Goal: Task Accomplishment & Management: Manage account settings

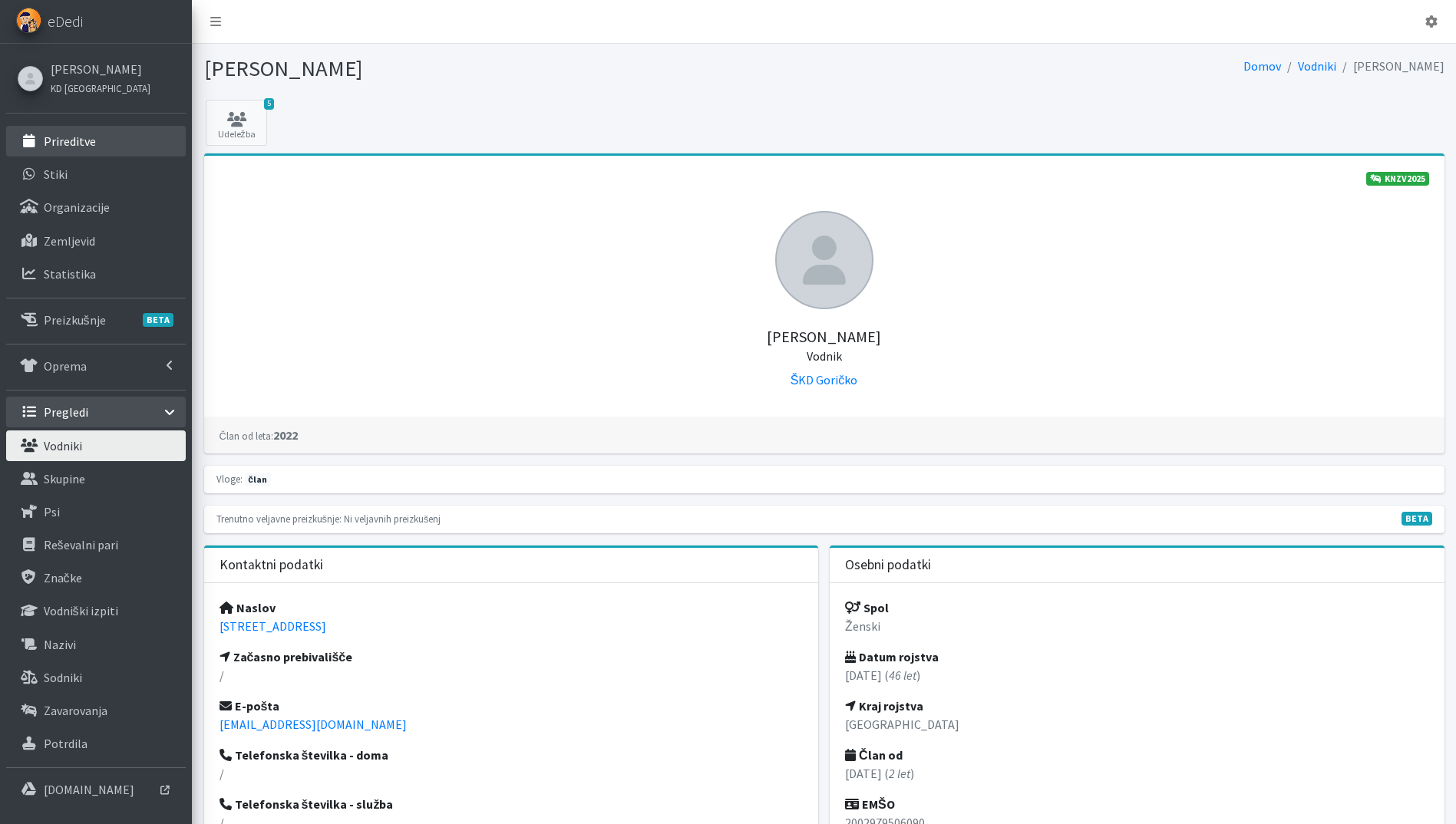
click at [77, 150] on link "Prireditve" at bounding box center [95, 141] width 180 height 31
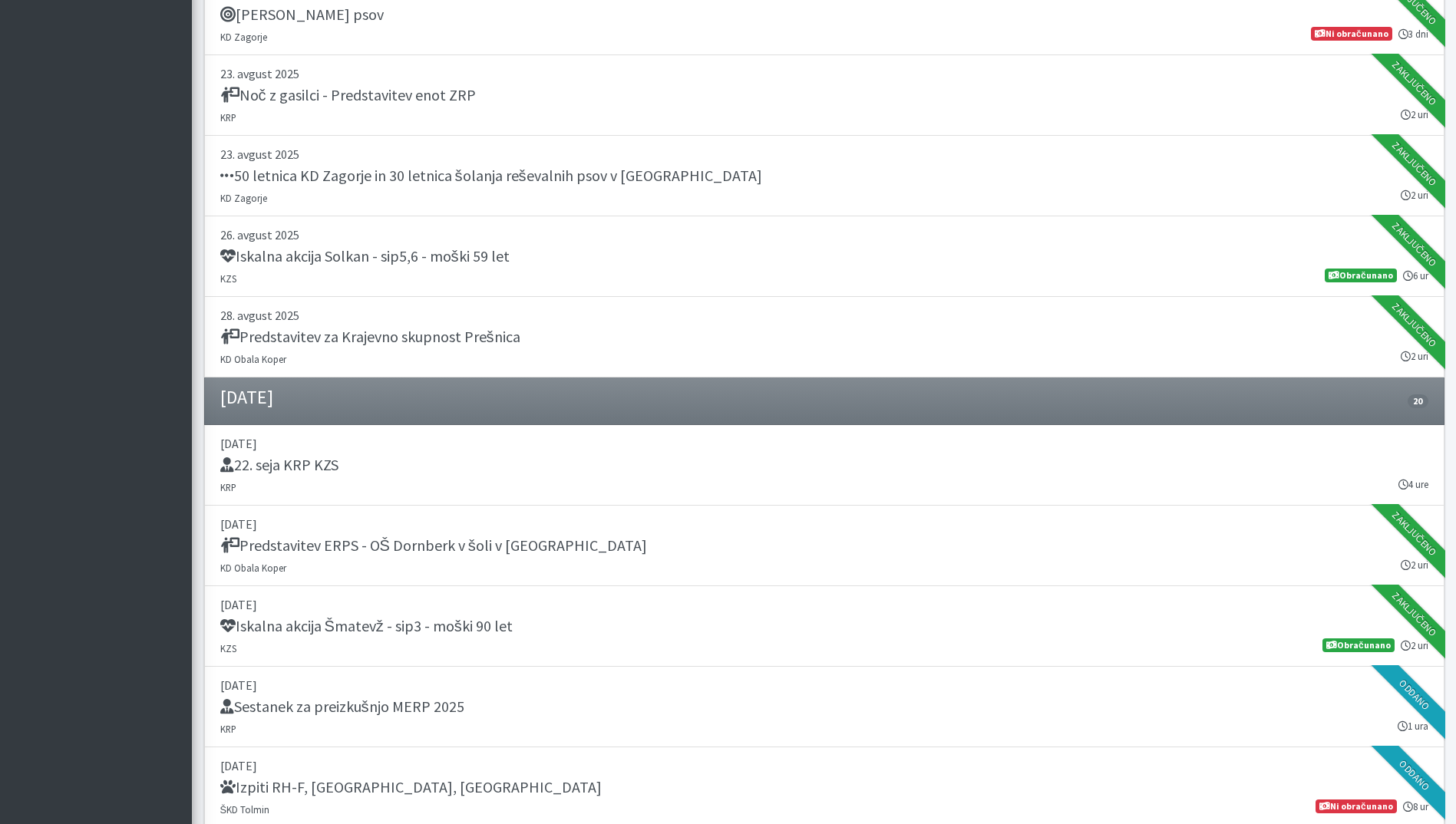
scroll to position [1381, 0]
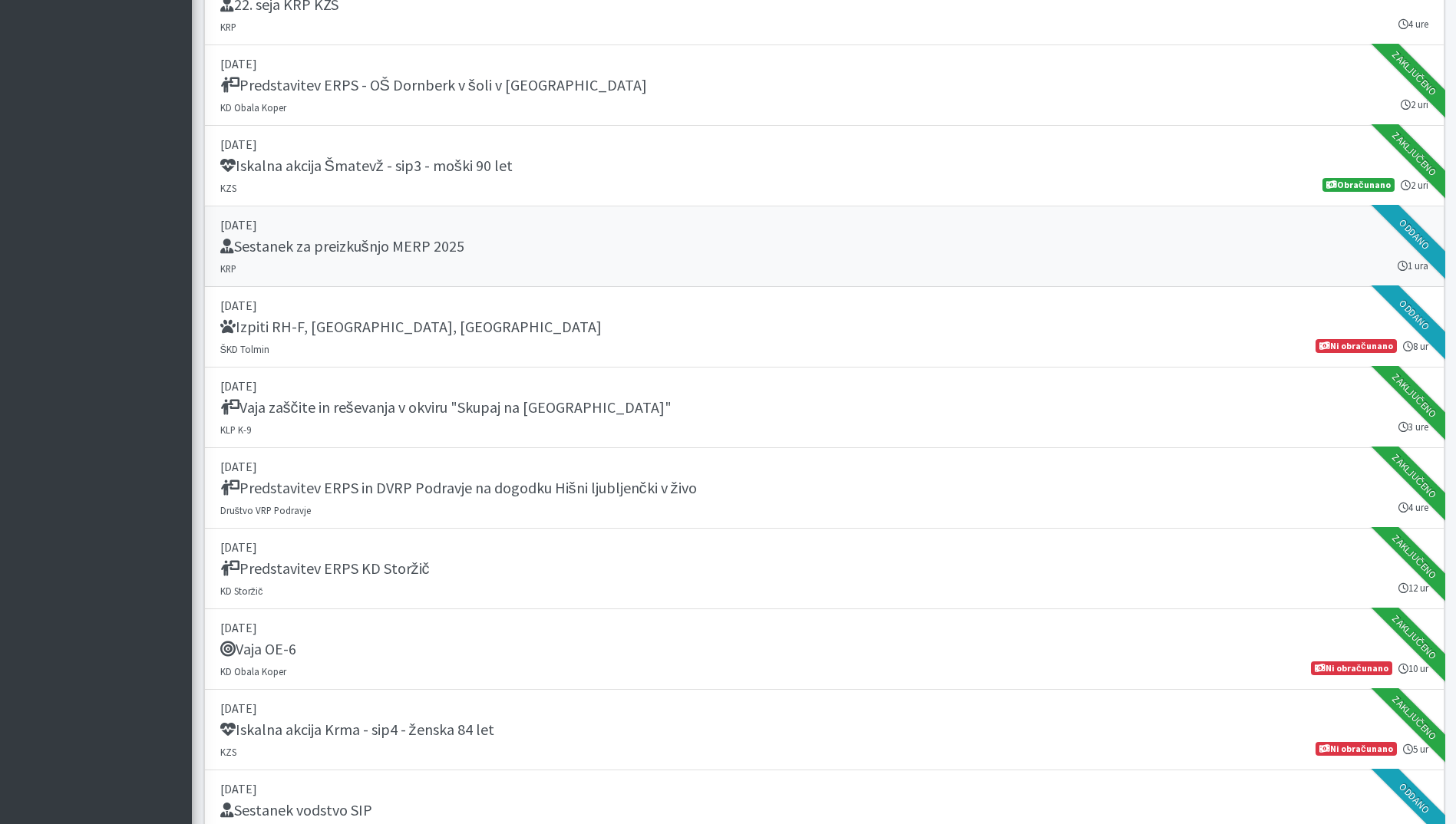
click at [430, 251] on h5 "Sestanek za preizkušnjo MERP 2025" at bounding box center [342, 246] width 244 height 18
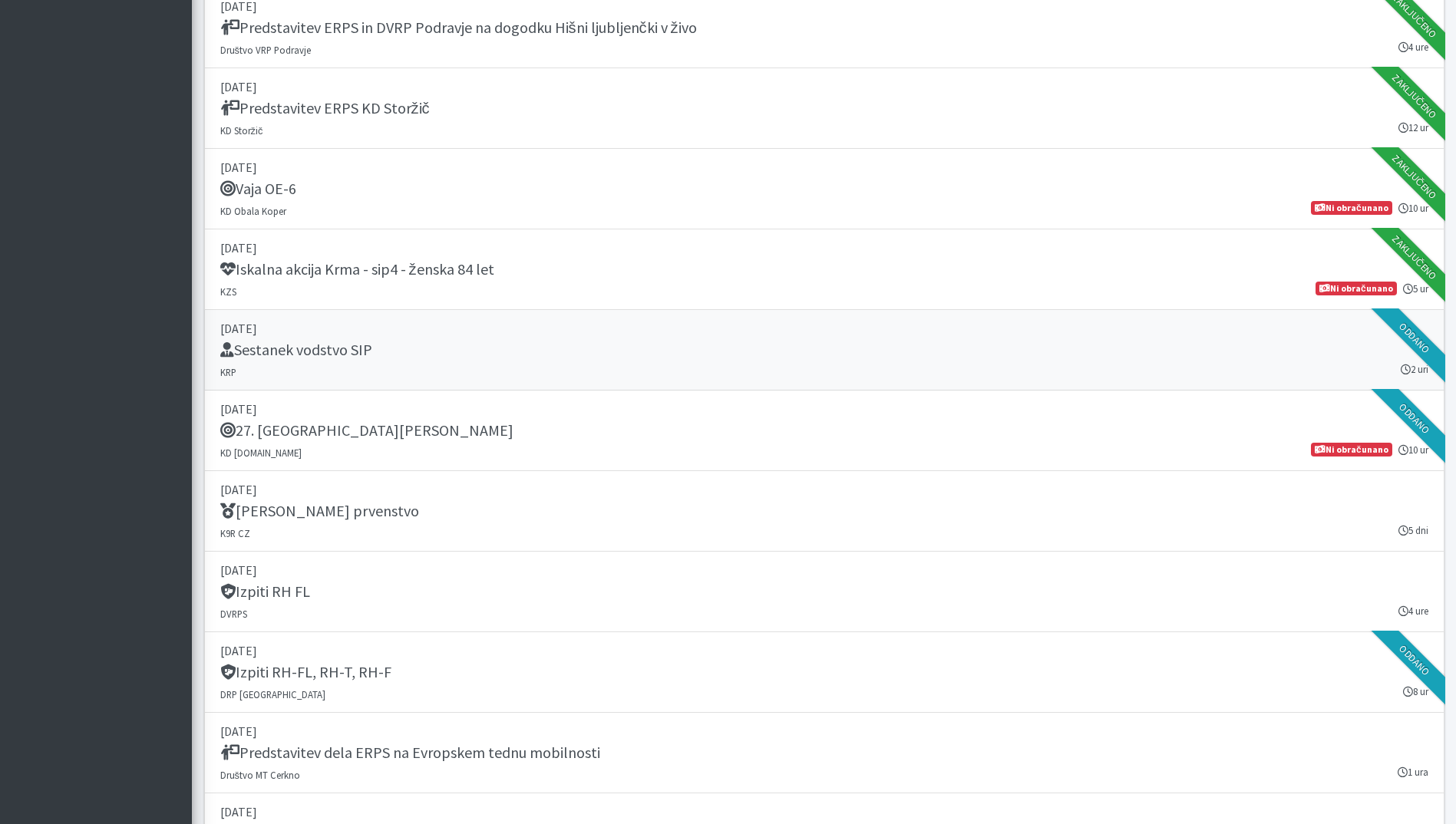
click at [527, 358] on div "Sestanek vodstvo SIP" at bounding box center [823, 351] width 1208 height 22
click at [576, 442] on div "27. Memorial Boža Talana" at bounding box center [823, 432] width 1208 height 22
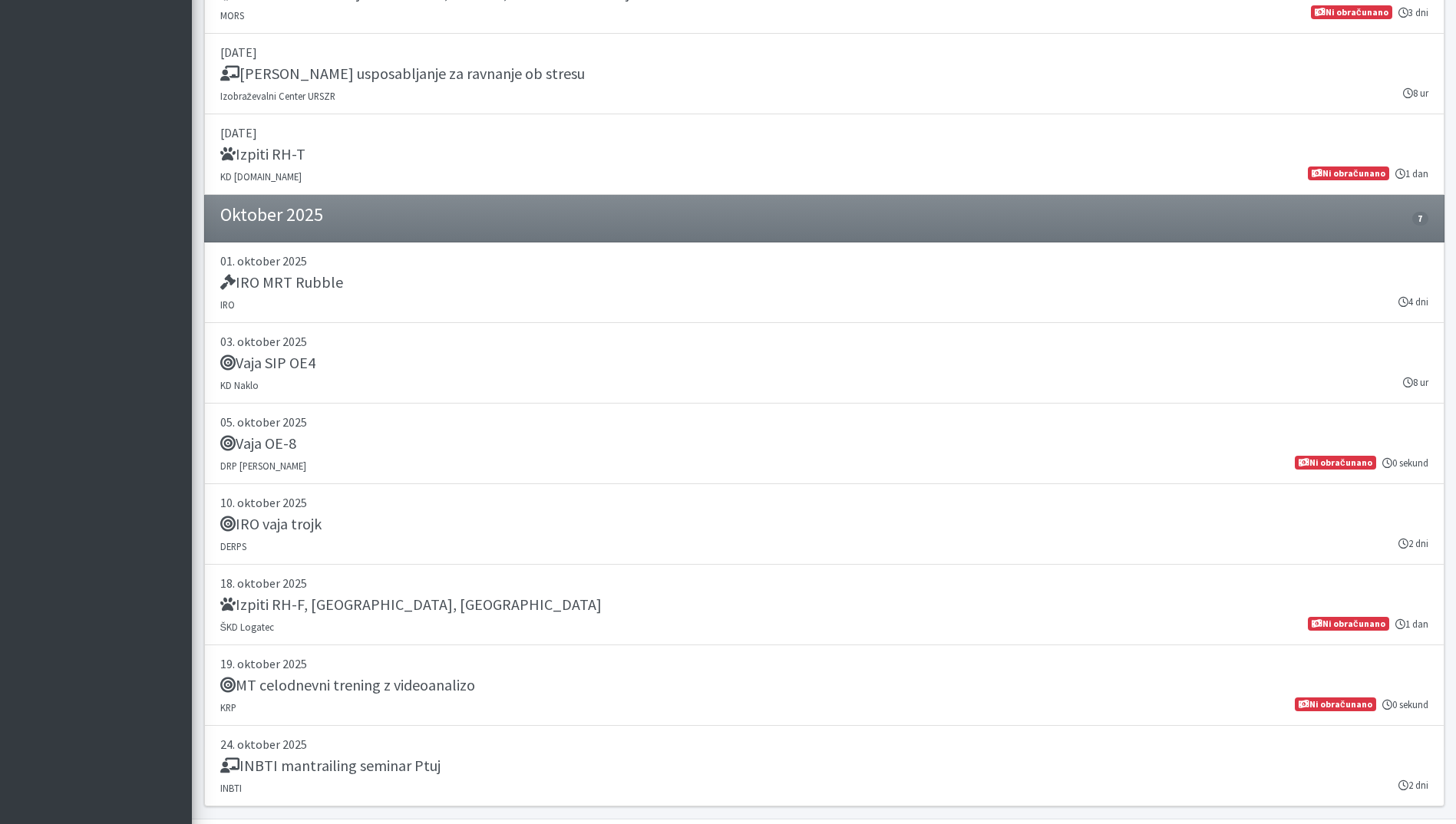
scroll to position [39, 0]
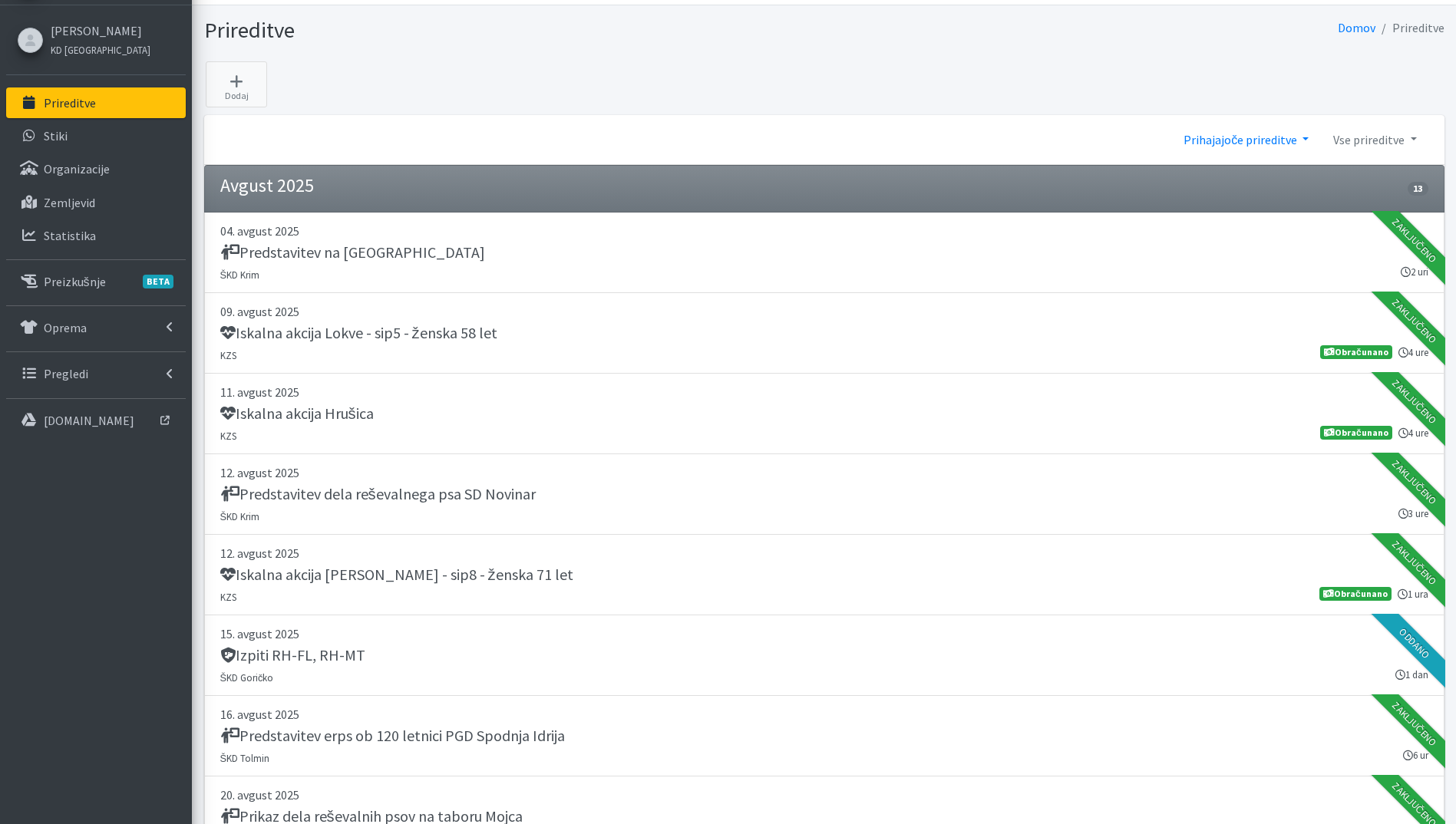
click at [1258, 143] on link "Prihajajoče prireditve" at bounding box center [1246, 139] width 150 height 31
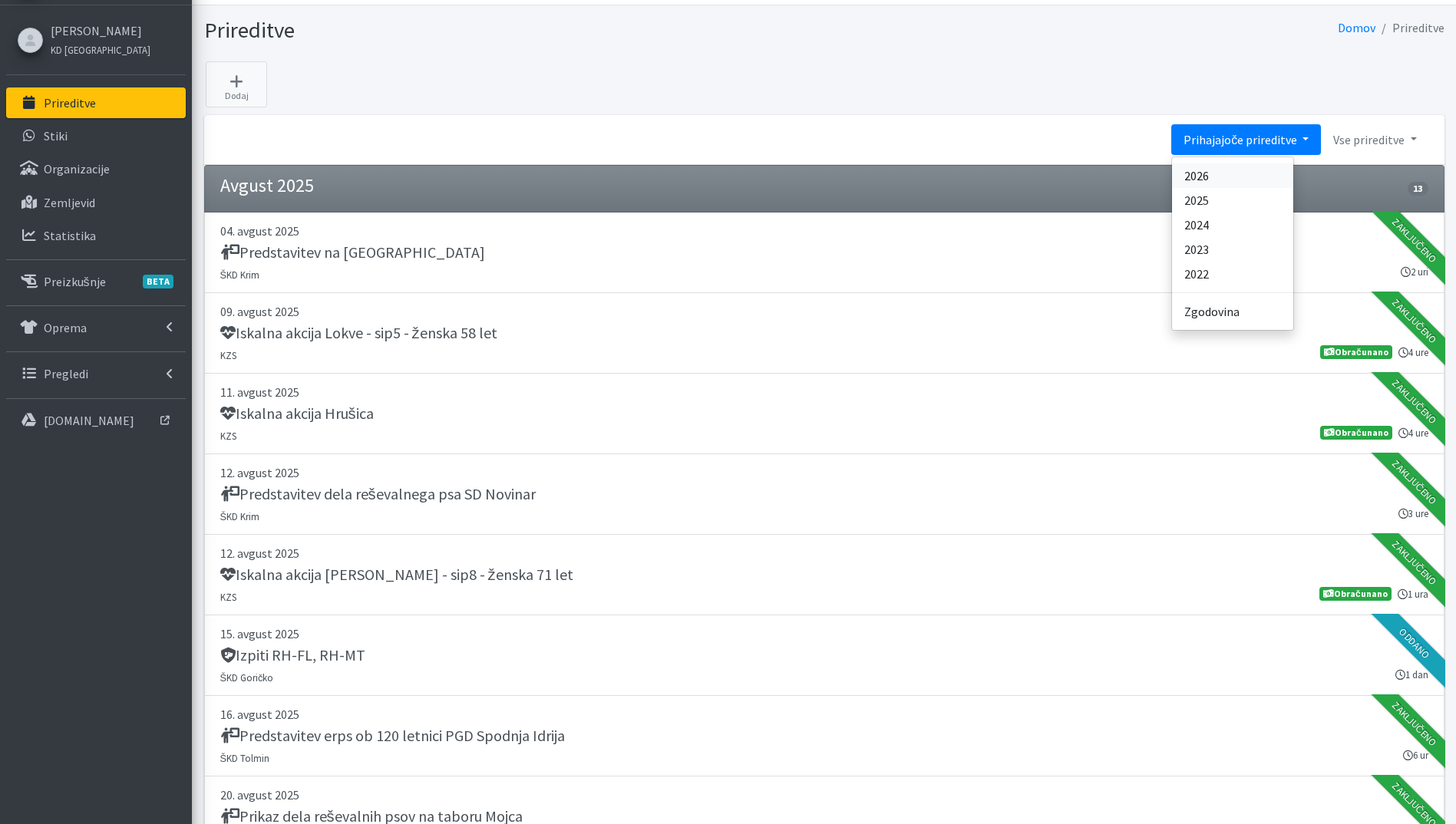
click at [1240, 166] on link "2026" at bounding box center [1233, 176] width 121 height 25
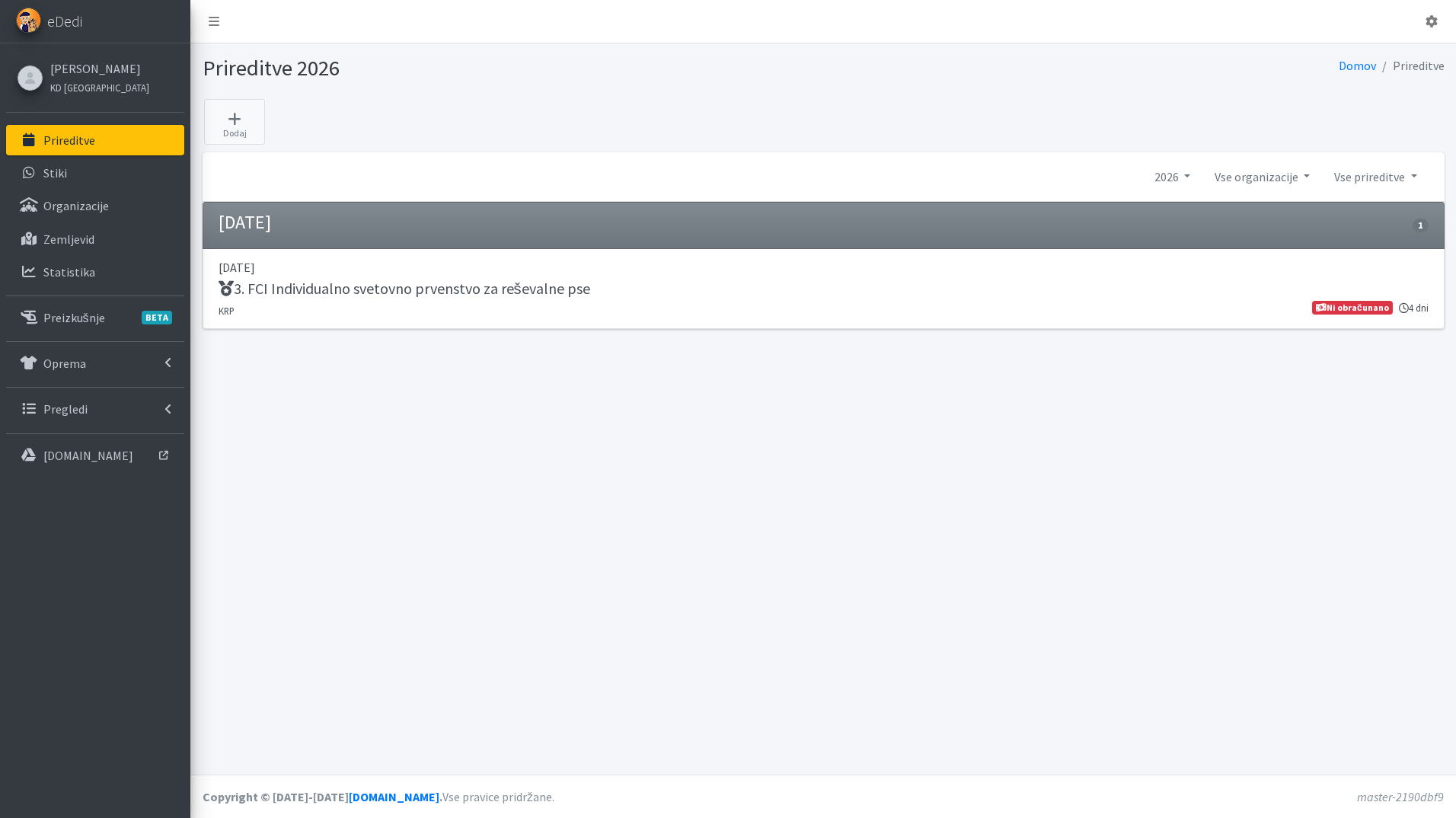
drag, startPoint x: 1190, startPoint y: 183, endPoint x: 1188, endPoint y: 205, distance: 22.1
click at [1190, 183] on link "2026" at bounding box center [1172, 176] width 60 height 30
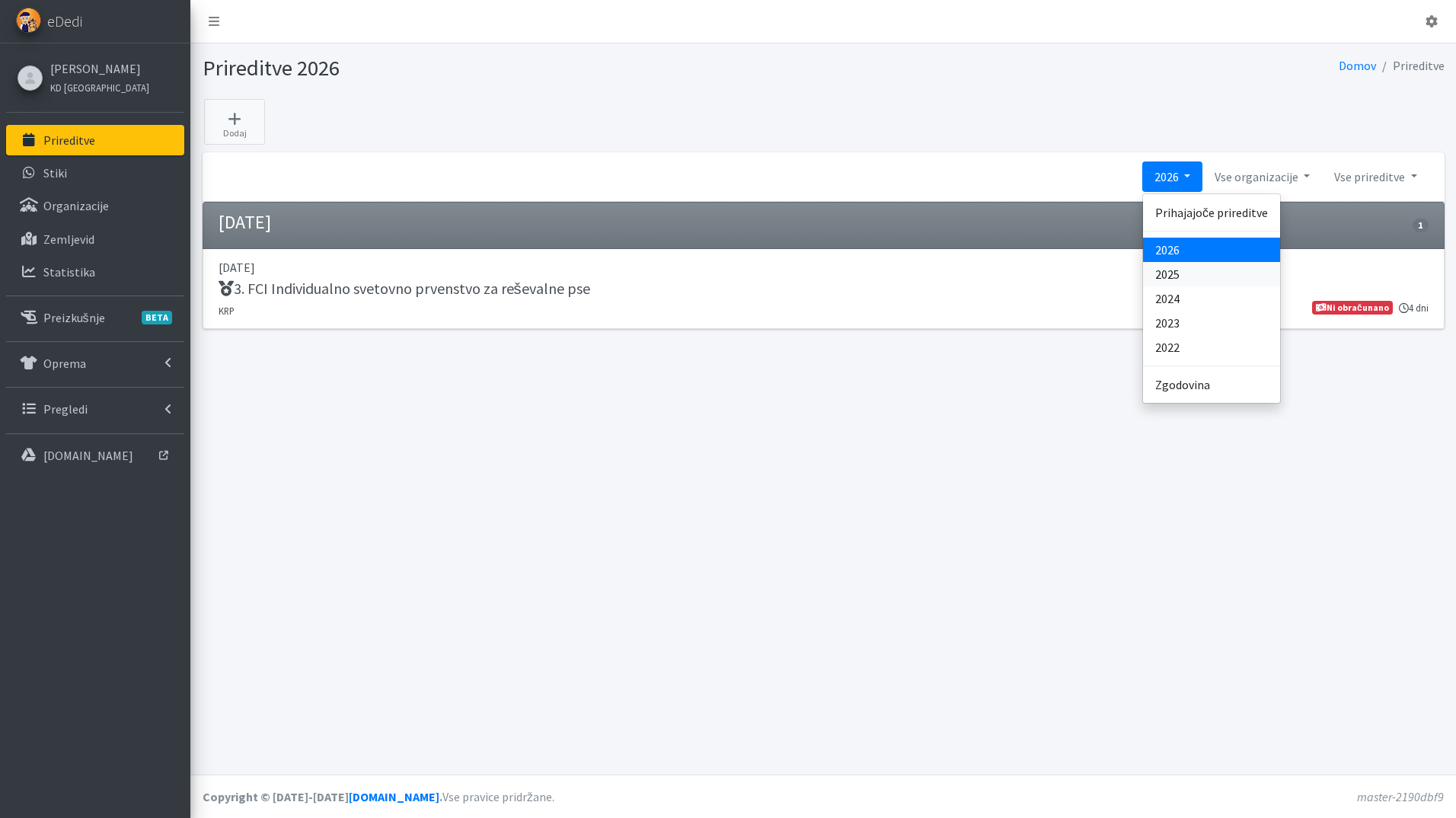
click at [1218, 276] on link "2025" at bounding box center [1212, 274] width 137 height 24
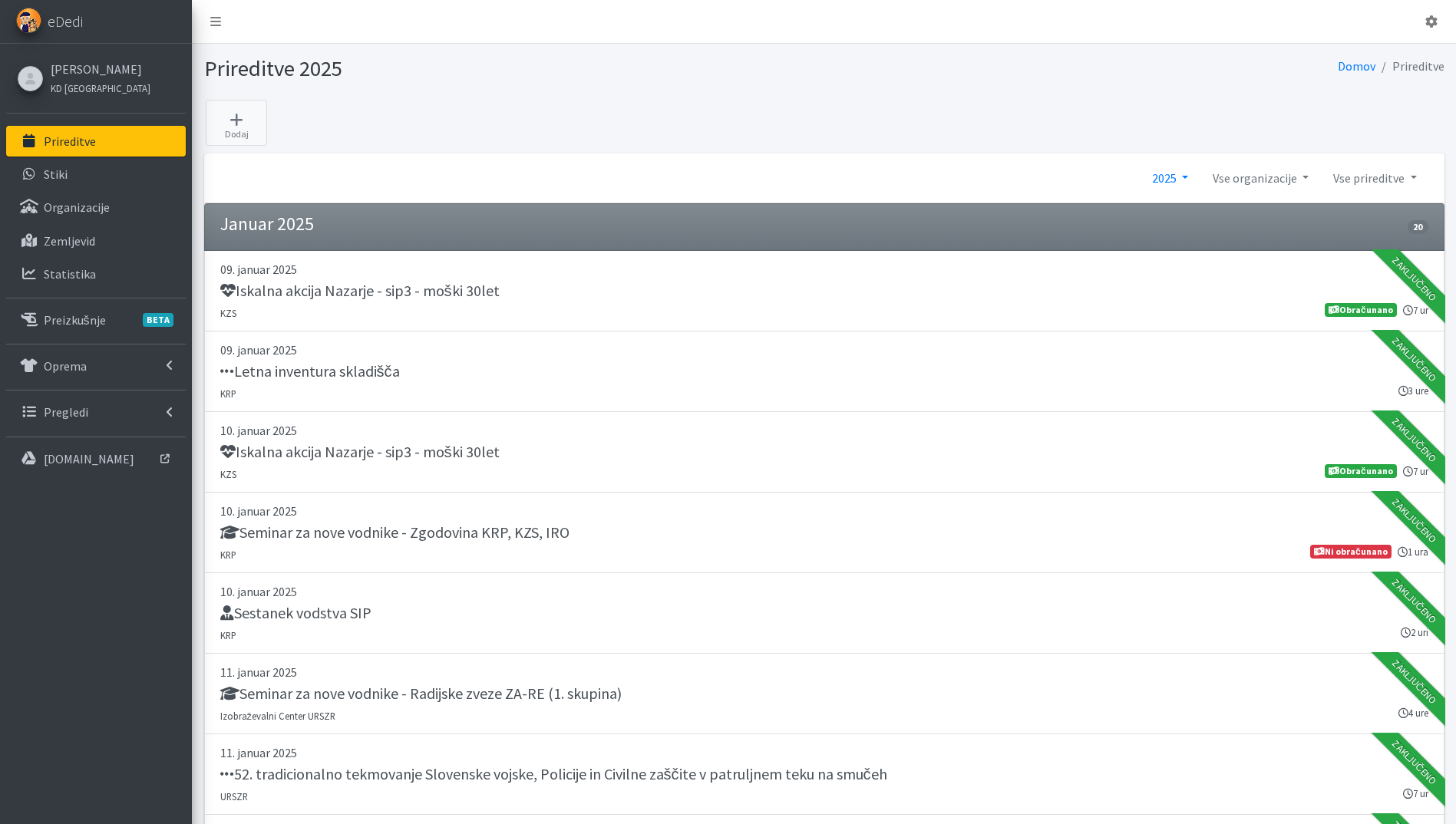
click at [1170, 179] on link "2025" at bounding box center [1170, 178] width 60 height 31
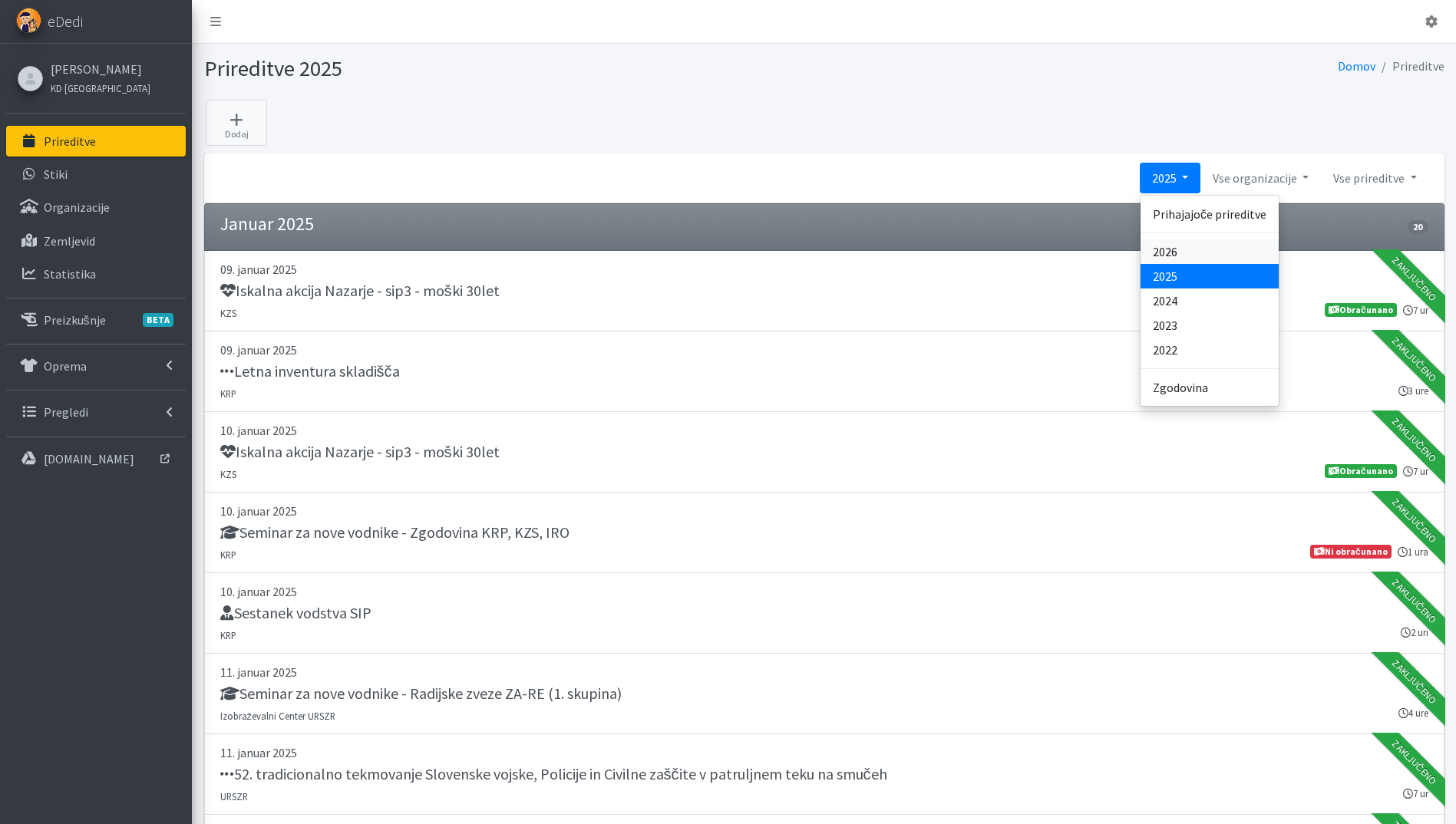
click at [1222, 257] on link "2026" at bounding box center [1210, 251] width 138 height 25
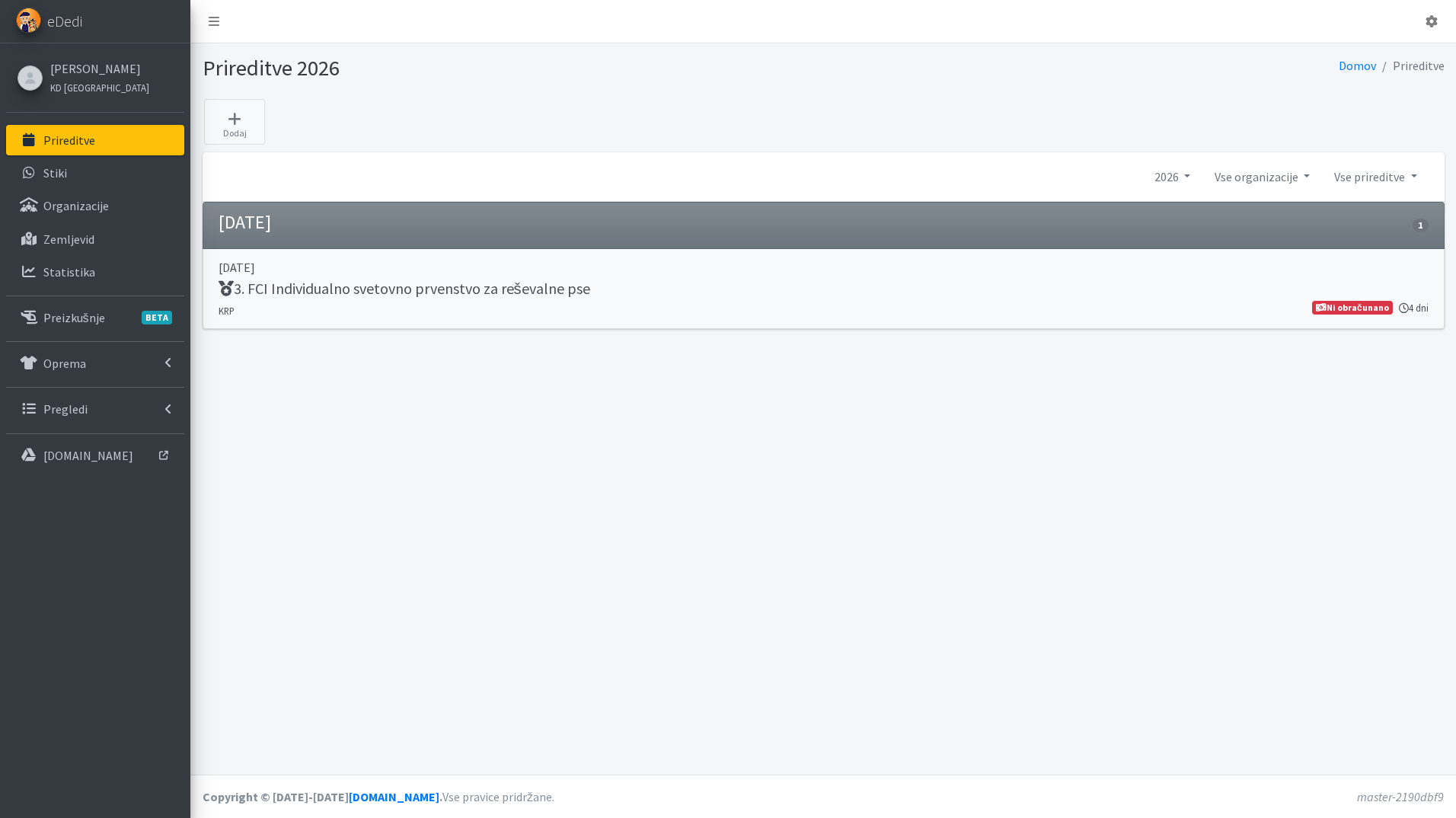
click at [493, 262] on p "15. april 2026" at bounding box center [823, 267] width 1210 height 18
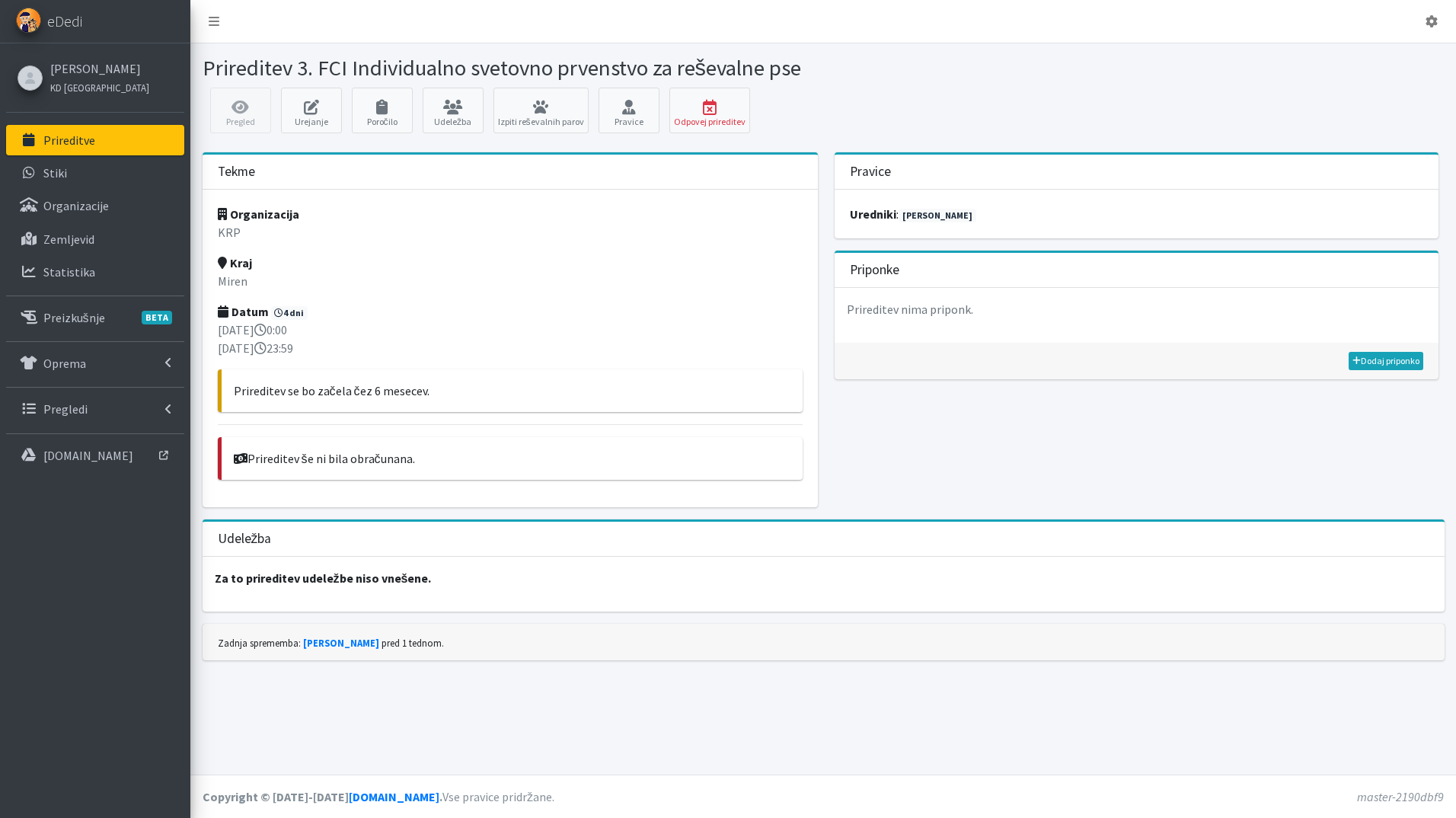
click at [90, 136] on p "Prireditve" at bounding box center [70, 140] width 52 height 16
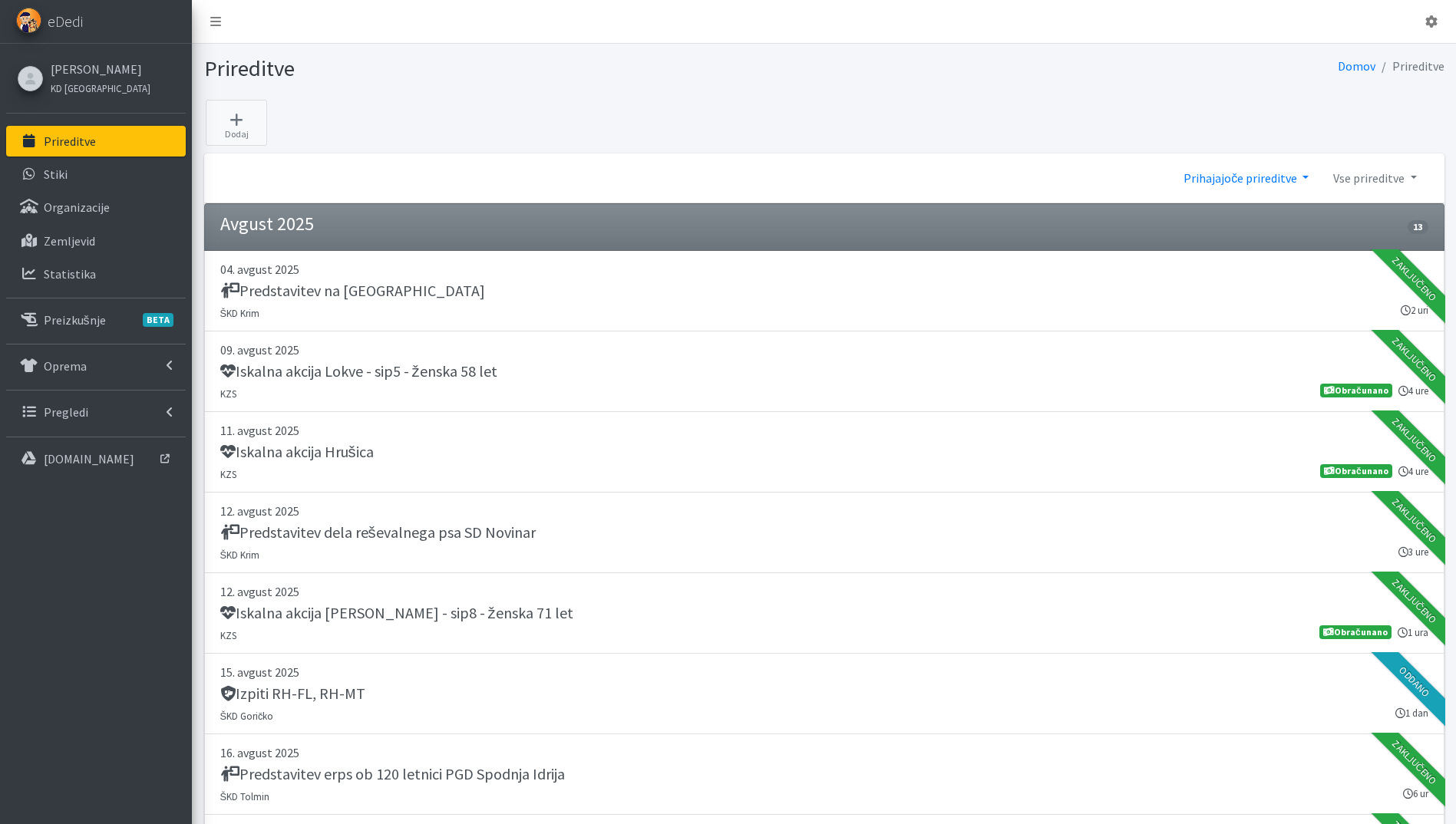
click at [1234, 179] on link "Prihajajoče prireditve" at bounding box center [1246, 178] width 150 height 31
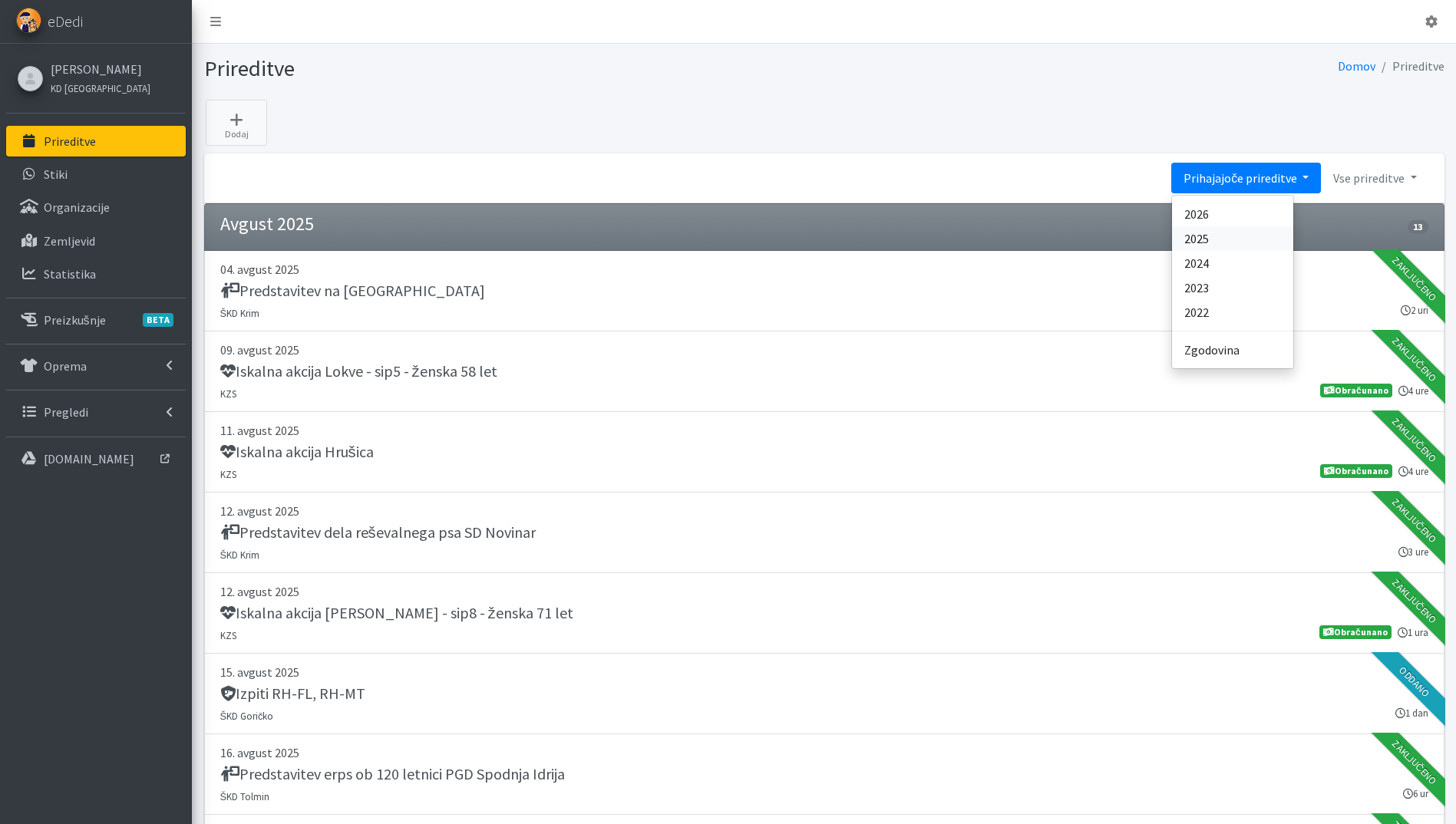
click at [1250, 239] on link "2025" at bounding box center [1233, 238] width 121 height 25
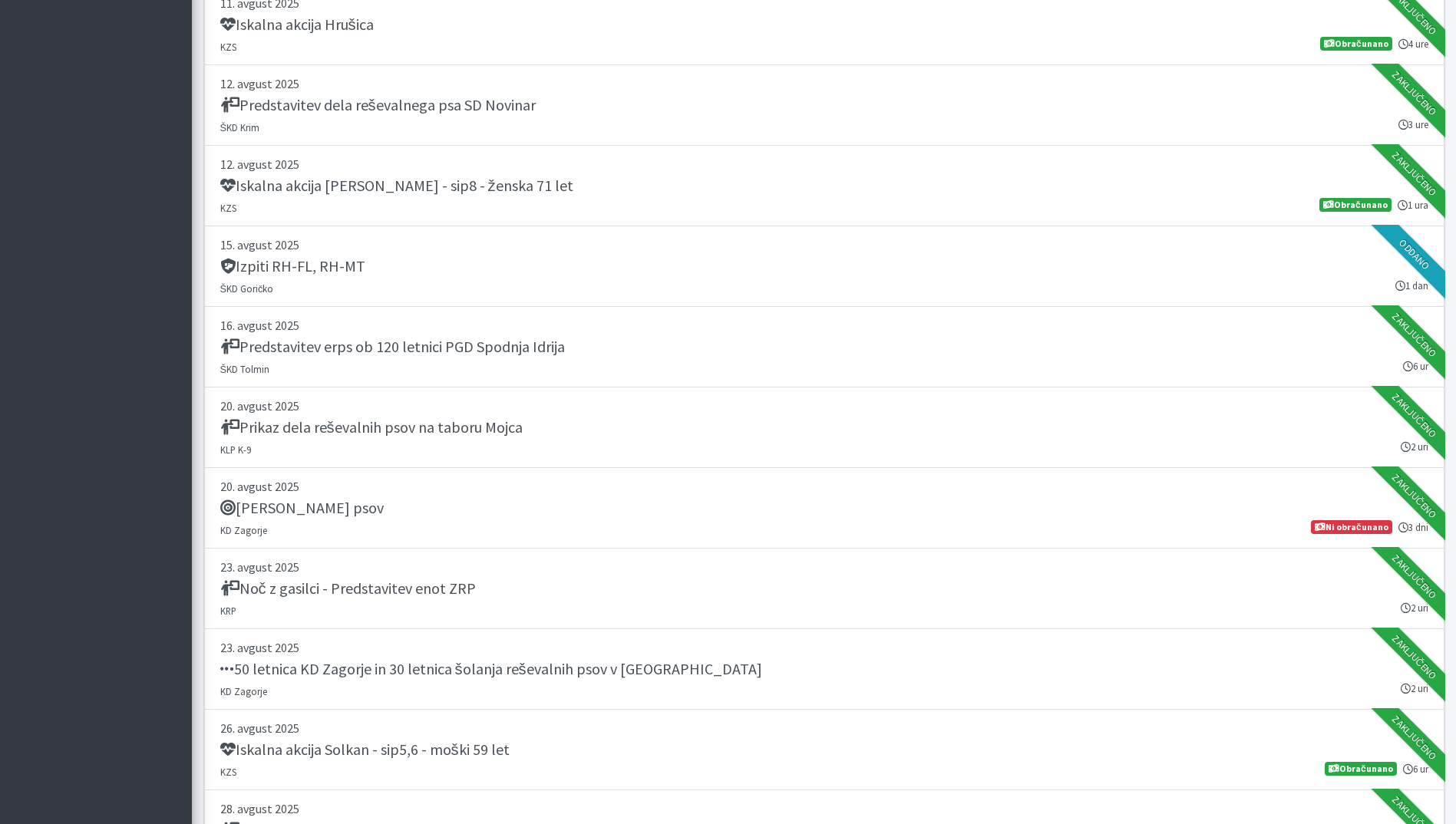
scroll to position [19795, 0]
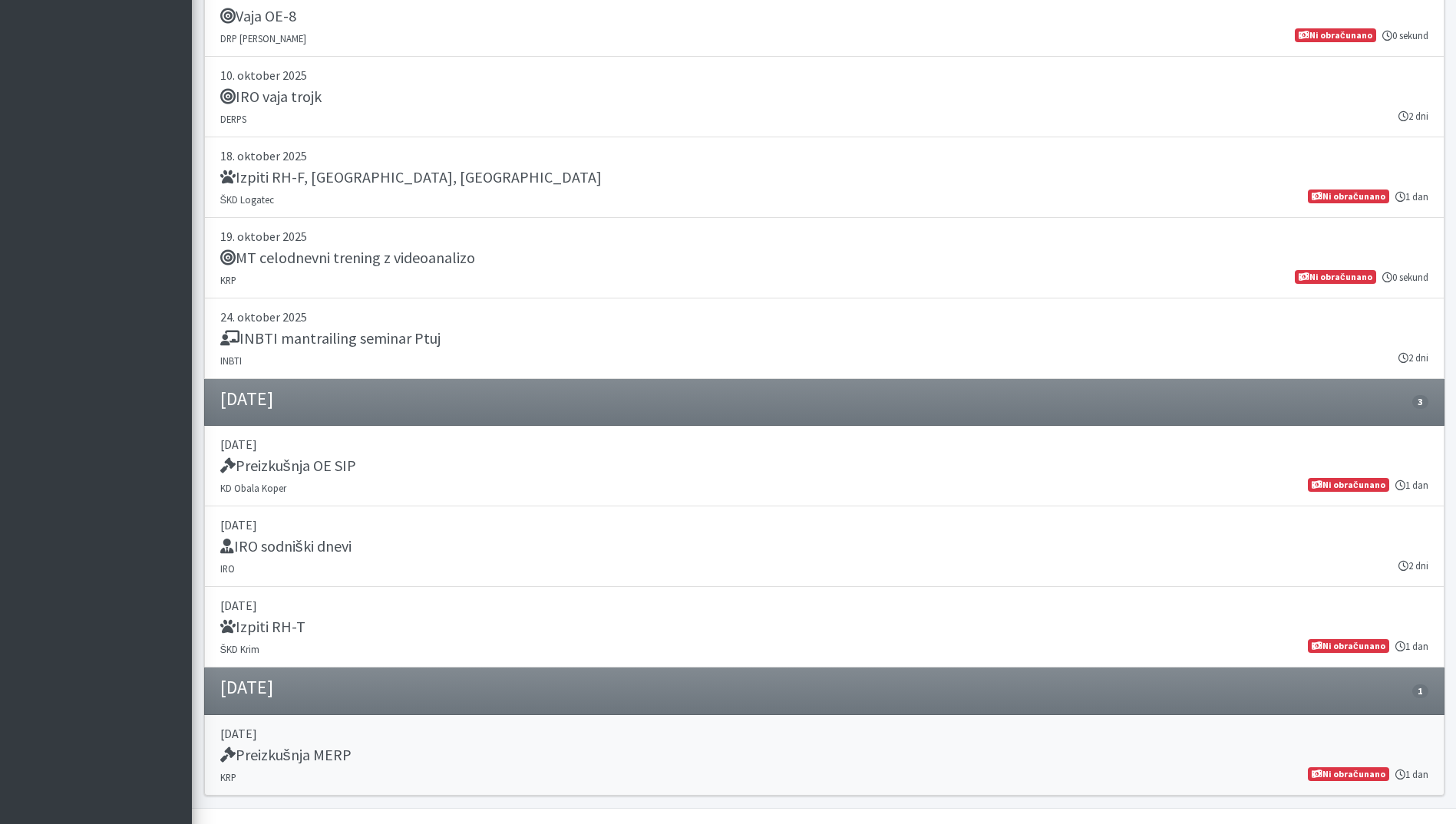
click at [523, 765] on div "Preizkušnja MERP" at bounding box center [823, 757] width 1208 height 22
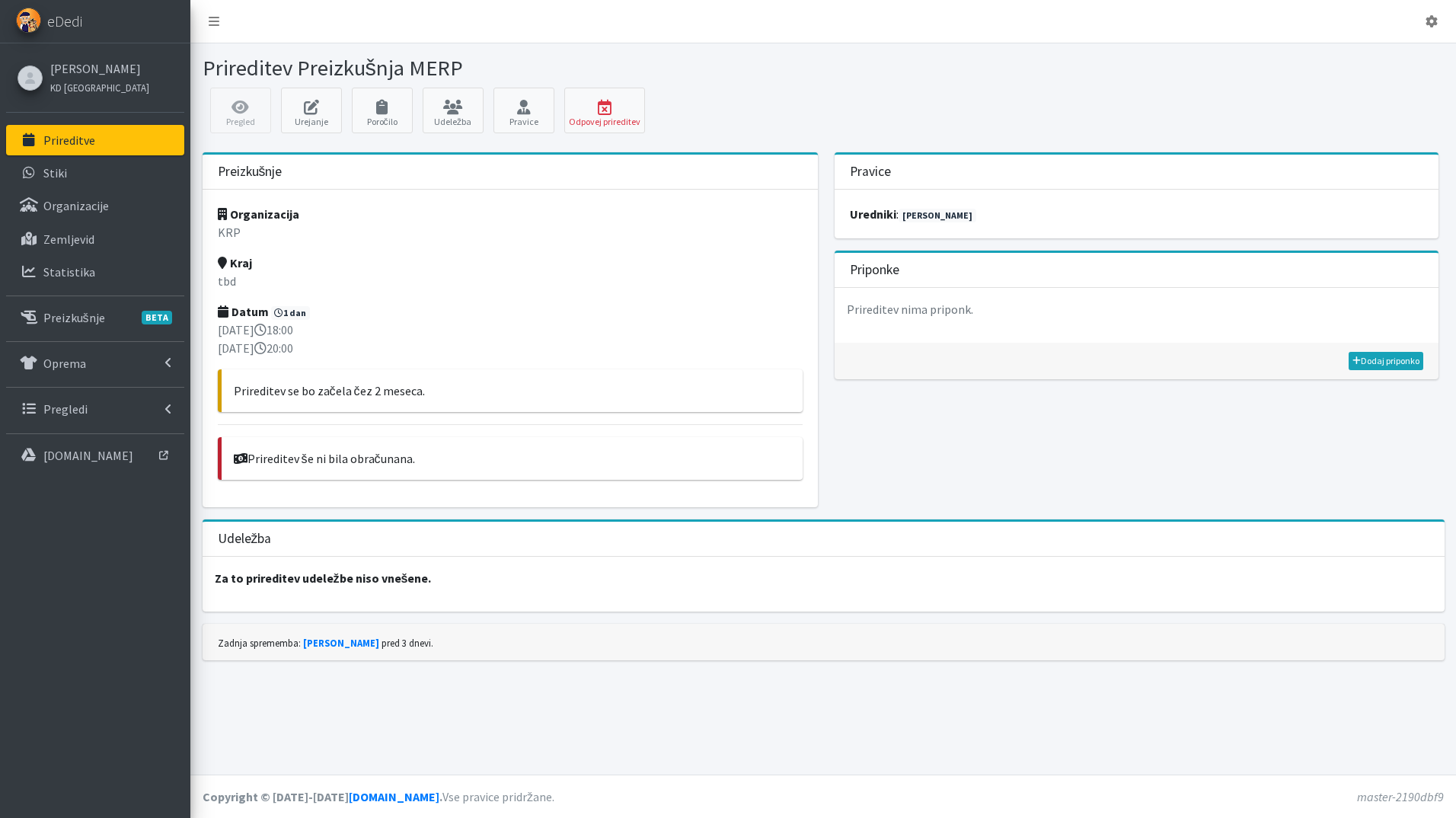
click at [111, 132] on link "Prireditve" at bounding box center [95, 140] width 178 height 30
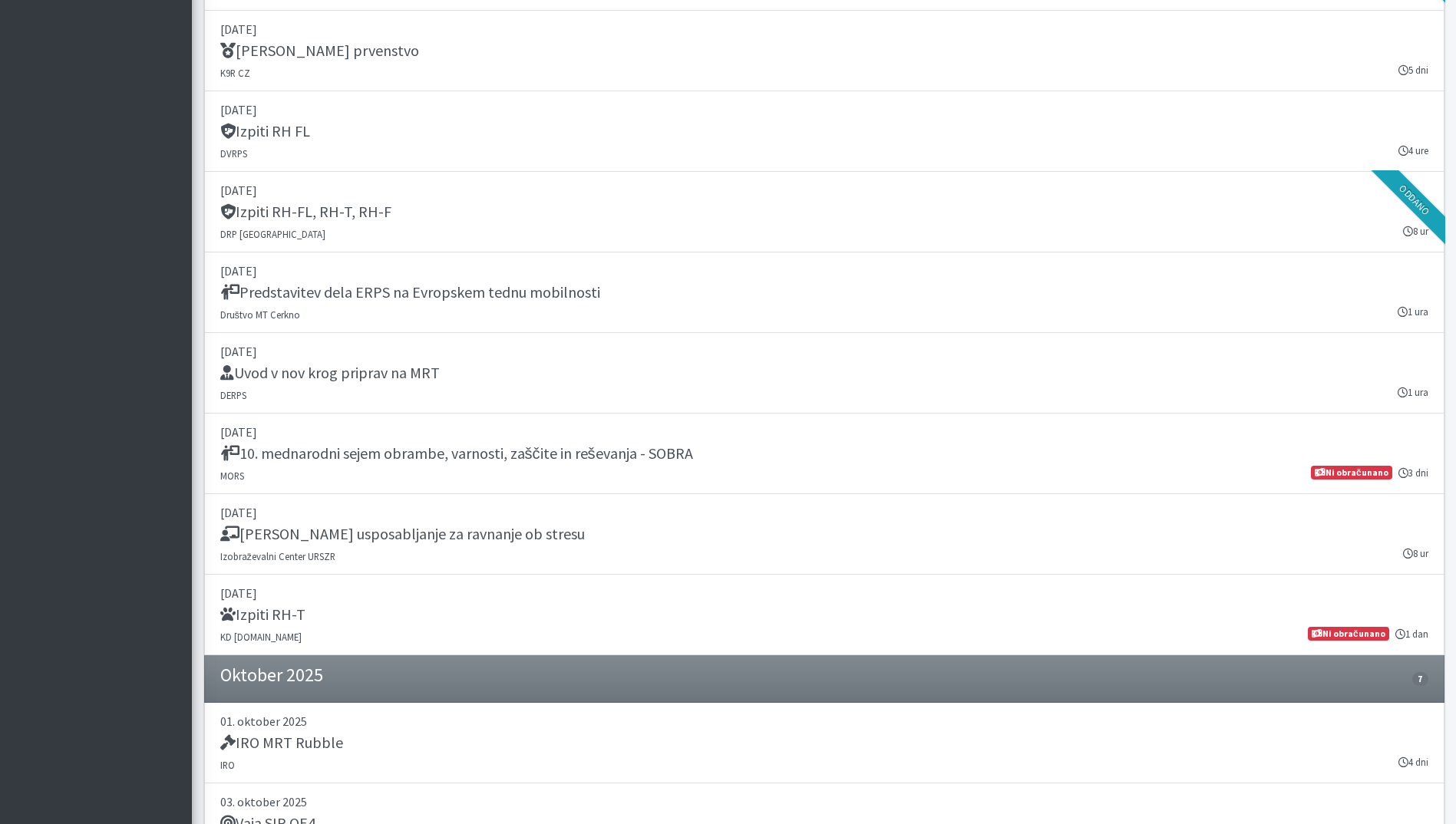
scroll to position [1842, 0]
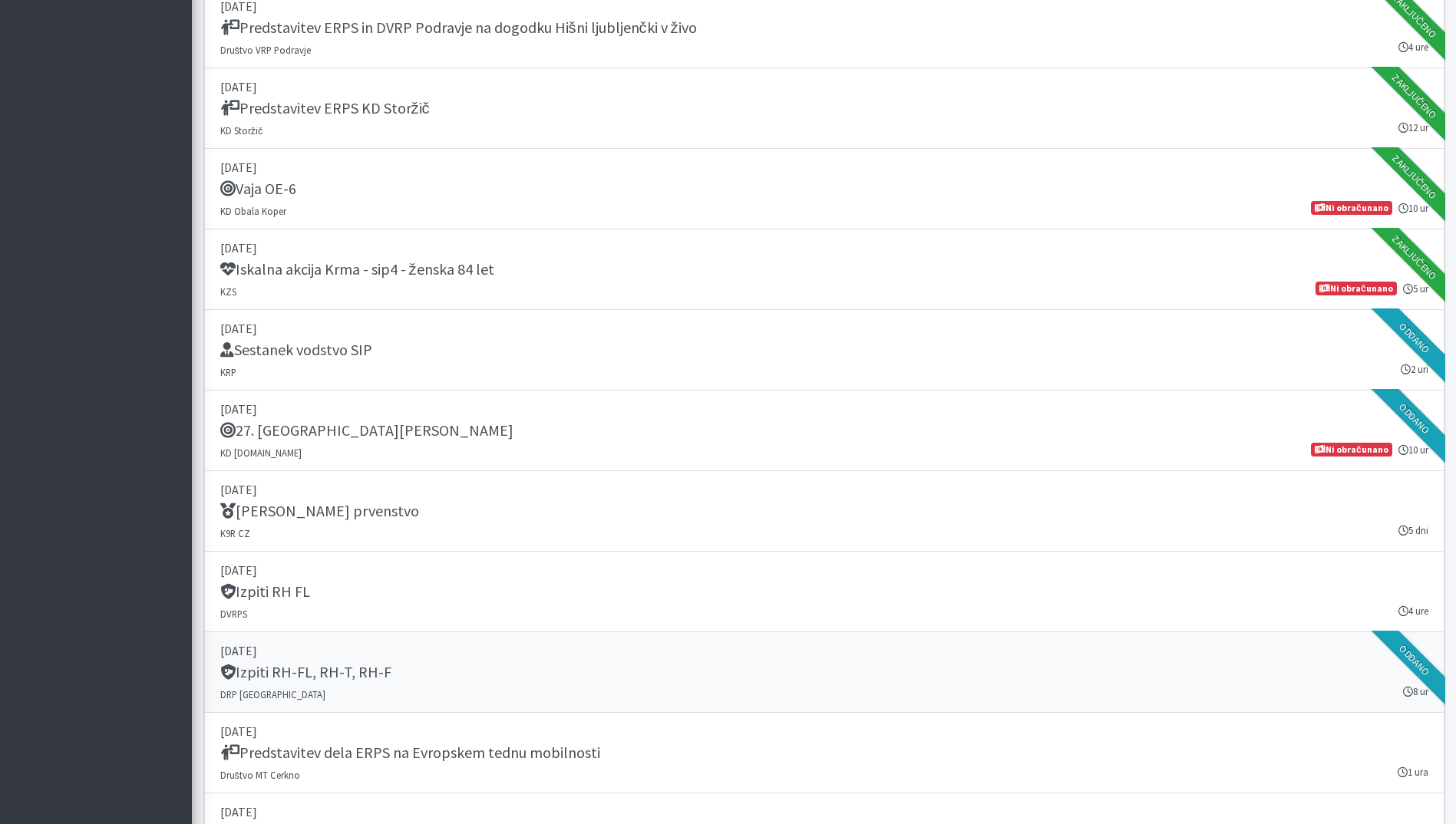
click at [761, 672] on div "Izpiti RH-FL, RH-T, RH-F" at bounding box center [823, 673] width 1208 height 22
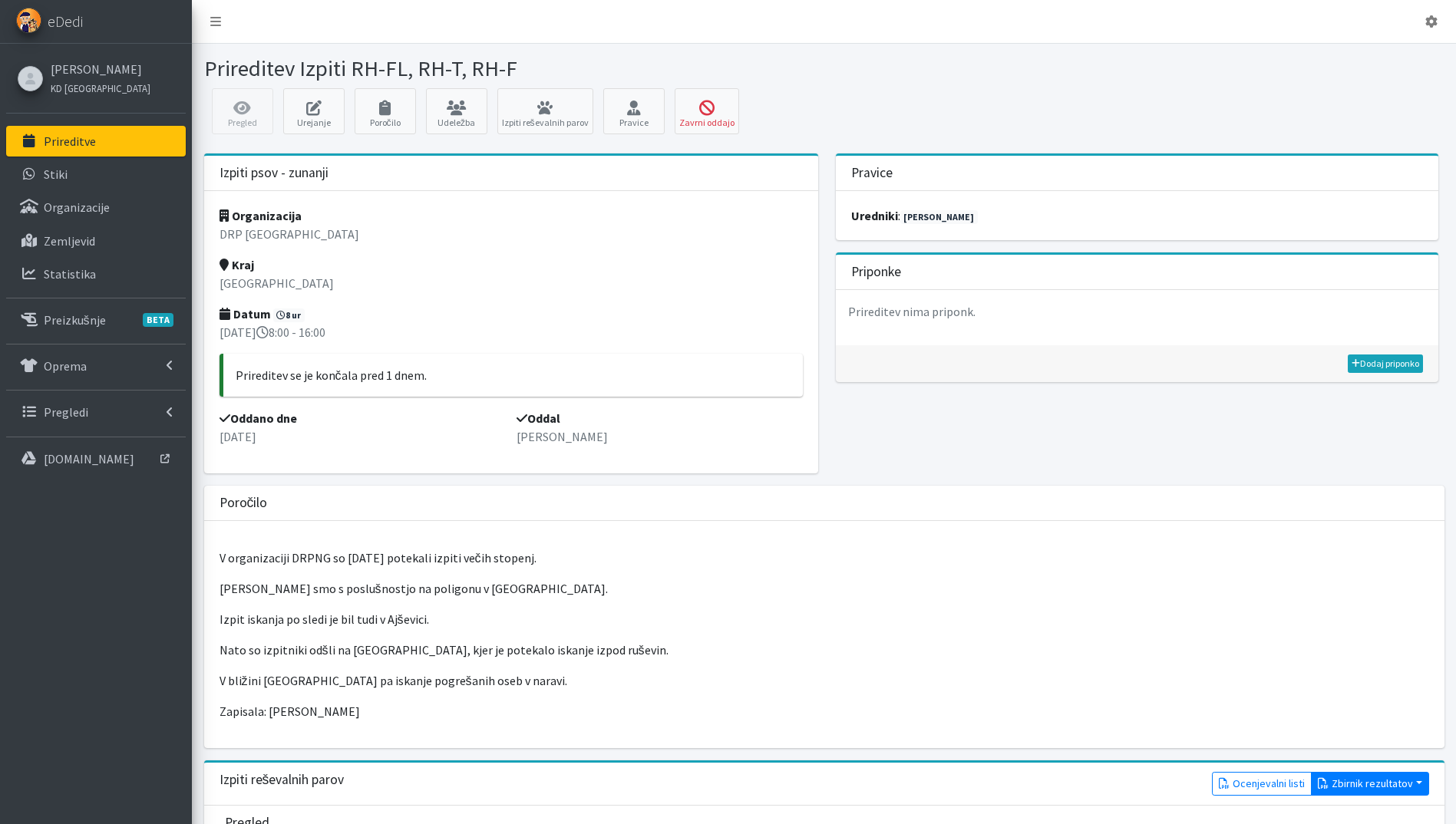
click at [1392, 788] on button "Zbirnik rezultatov" at bounding box center [1370, 783] width 118 height 24
click at [1375, 736] on link "Z rezultati" at bounding box center [1373, 728] width 121 height 25
click at [60, 411] on p "Pregledi" at bounding box center [66, 412] width 45 height 16
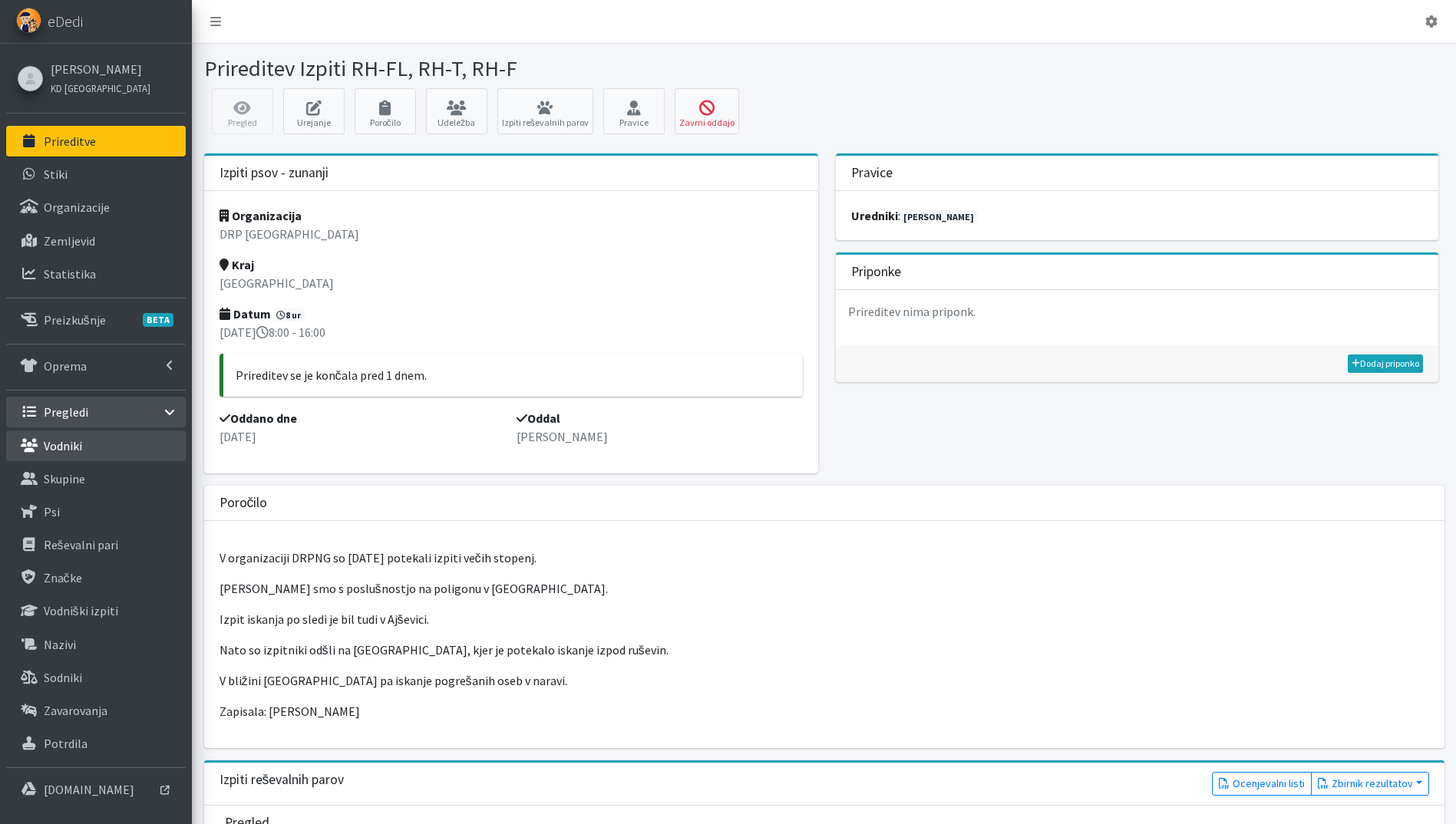
click at [84, 459] on link "Vodniki" at bounding box center [95, 446] width 180 height 31
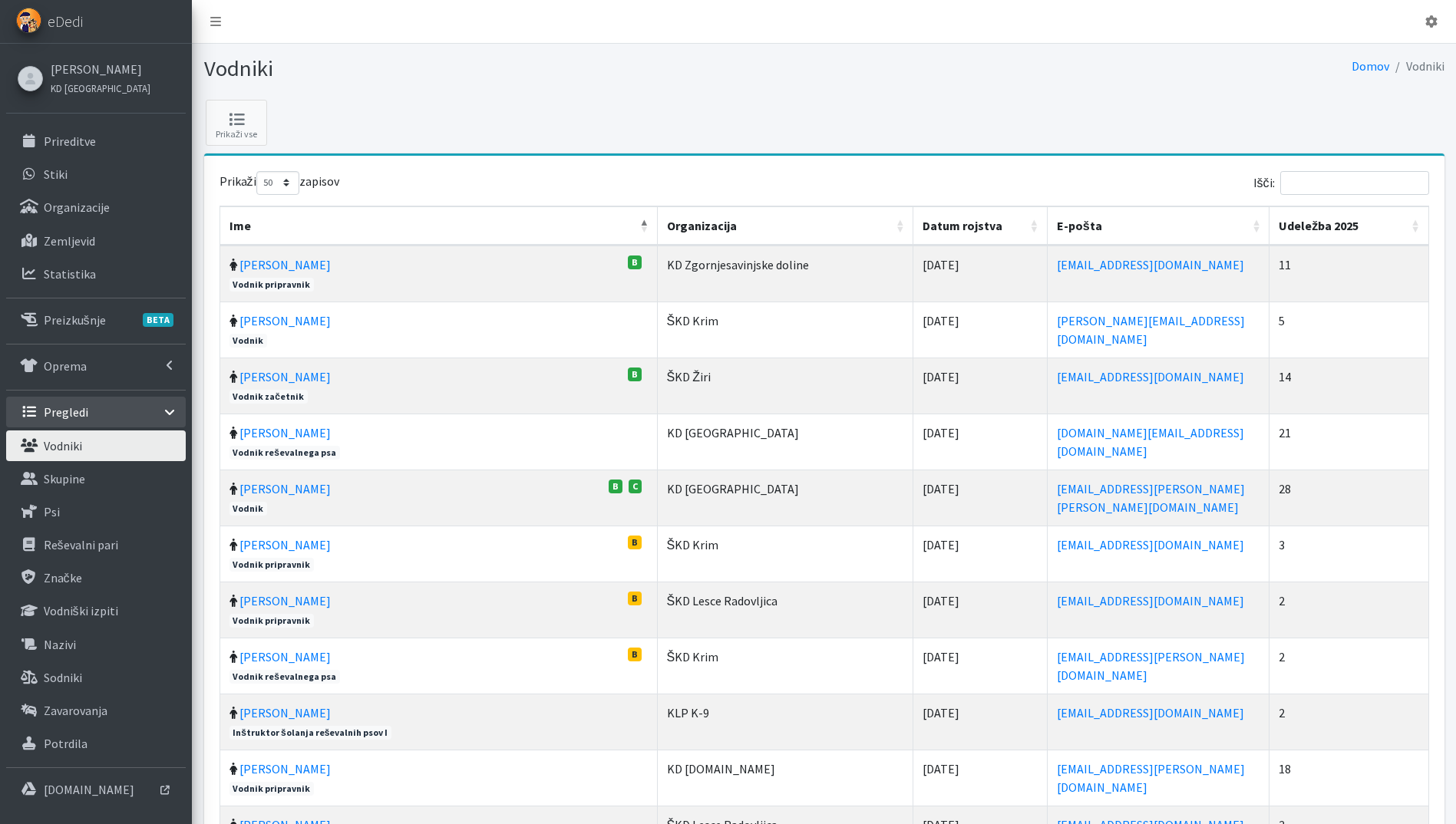
select select "50"
click at [1346, 179] on input "Išči:" at bounding box center [1354, 182] width 149 height 24
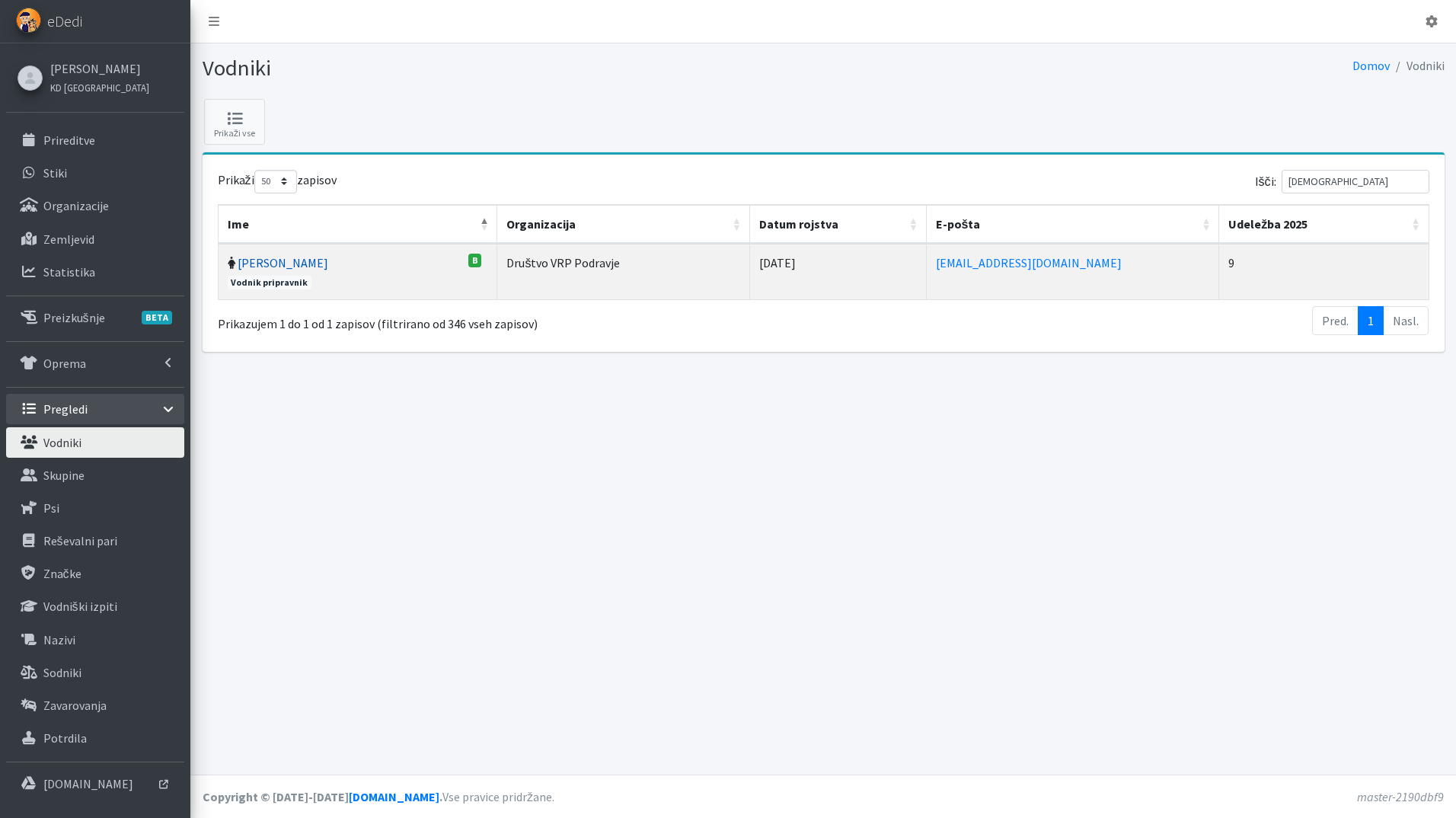
click at [289, 266] on link "[PERSON_NAME]" at bounding box center [283, 263] width 90 height 16
drag, startPoint x: 1344, startPoint y: 190, endPoint x: 1283, endPoint y: 182, distance: 61.5
click at [1283, 182] on label "Išči: harej" at bounding box center [1342, 181] width 175 height 23
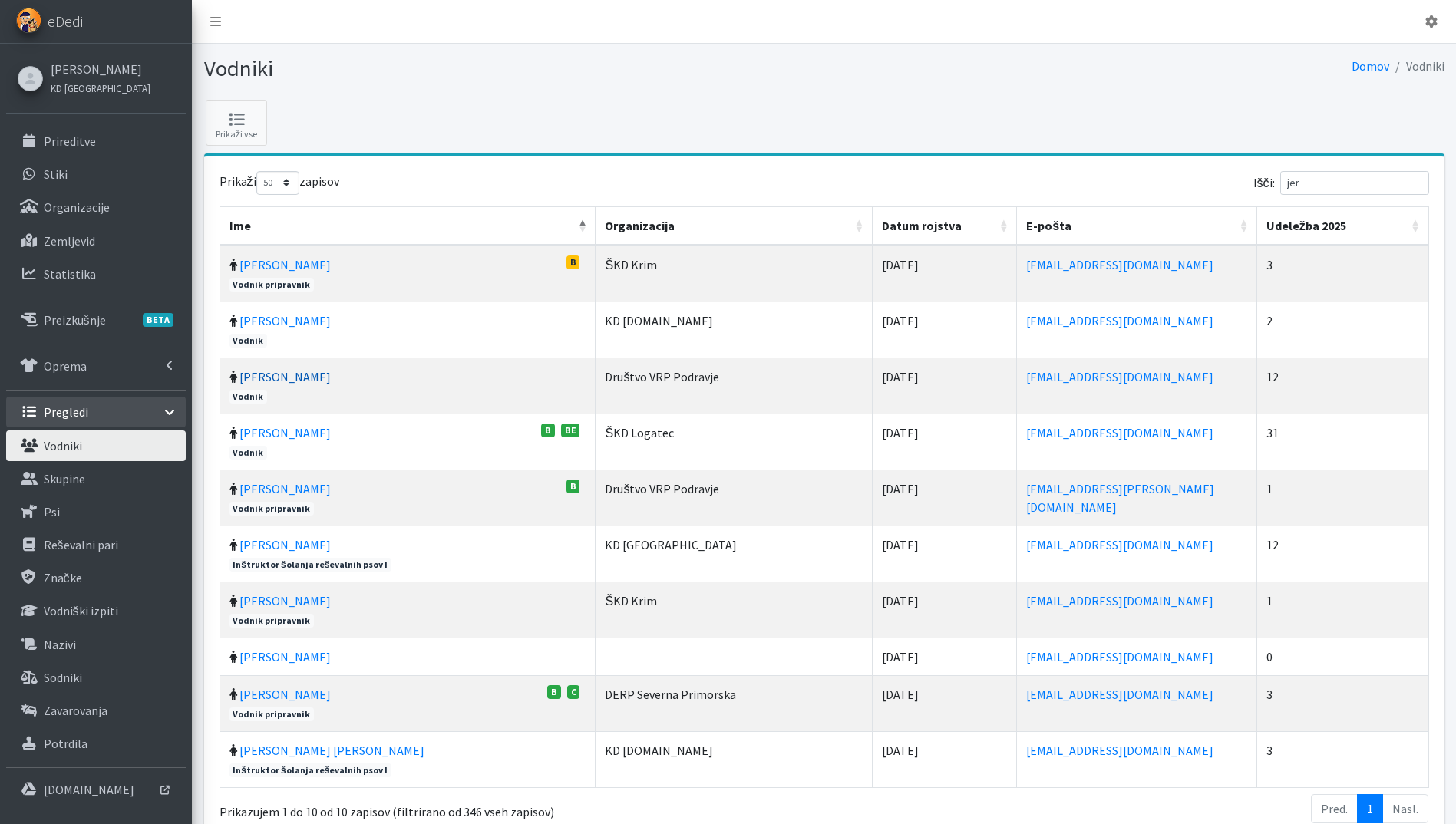
click at [293, 382] on link "[PERSON_NAME]" at bounding box center [285, 377] width 91 height 16
click at [1329, 185] on input "jer" at bounding box center [1354, 182] width 149 height 24
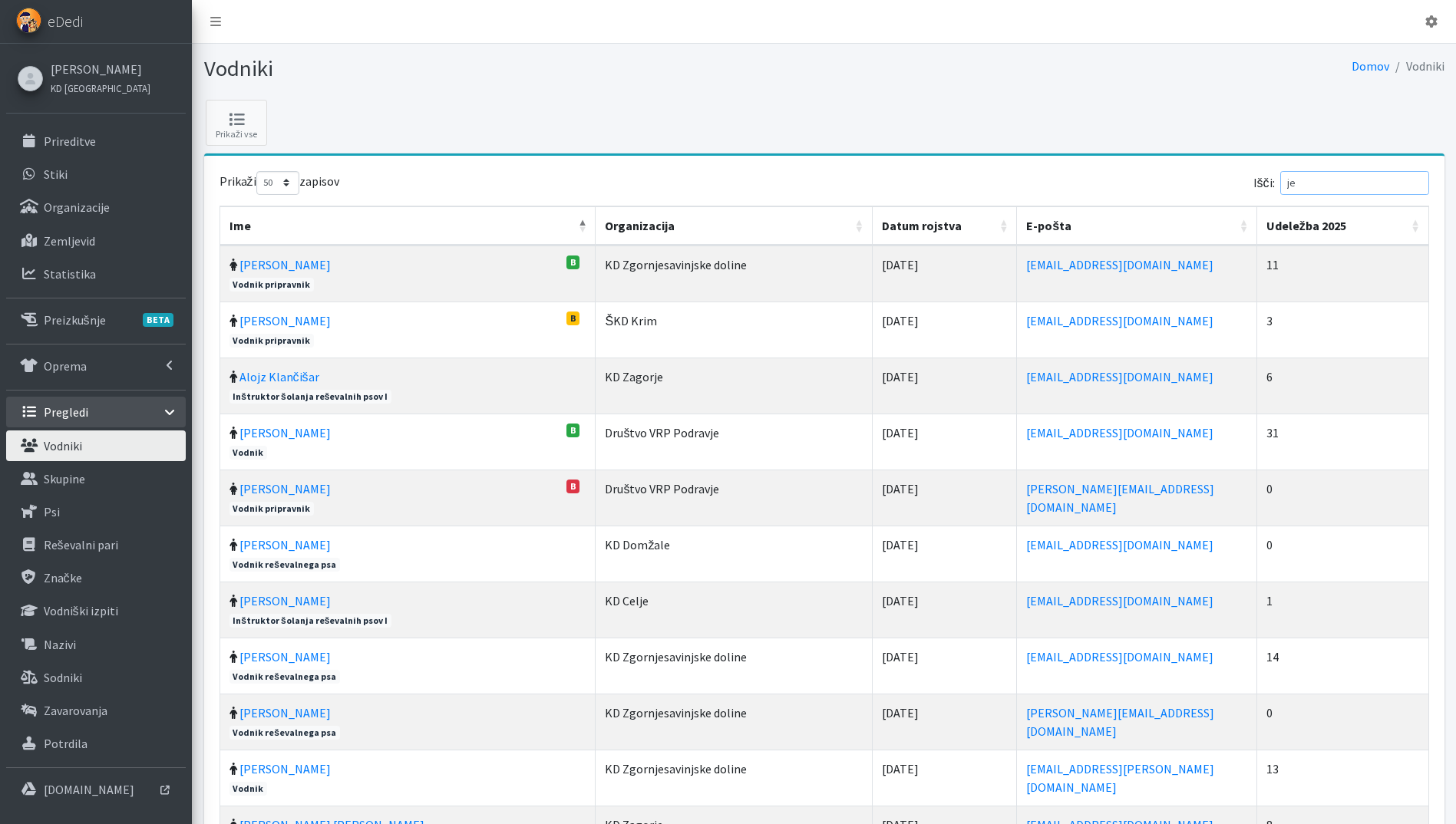
type input "j"
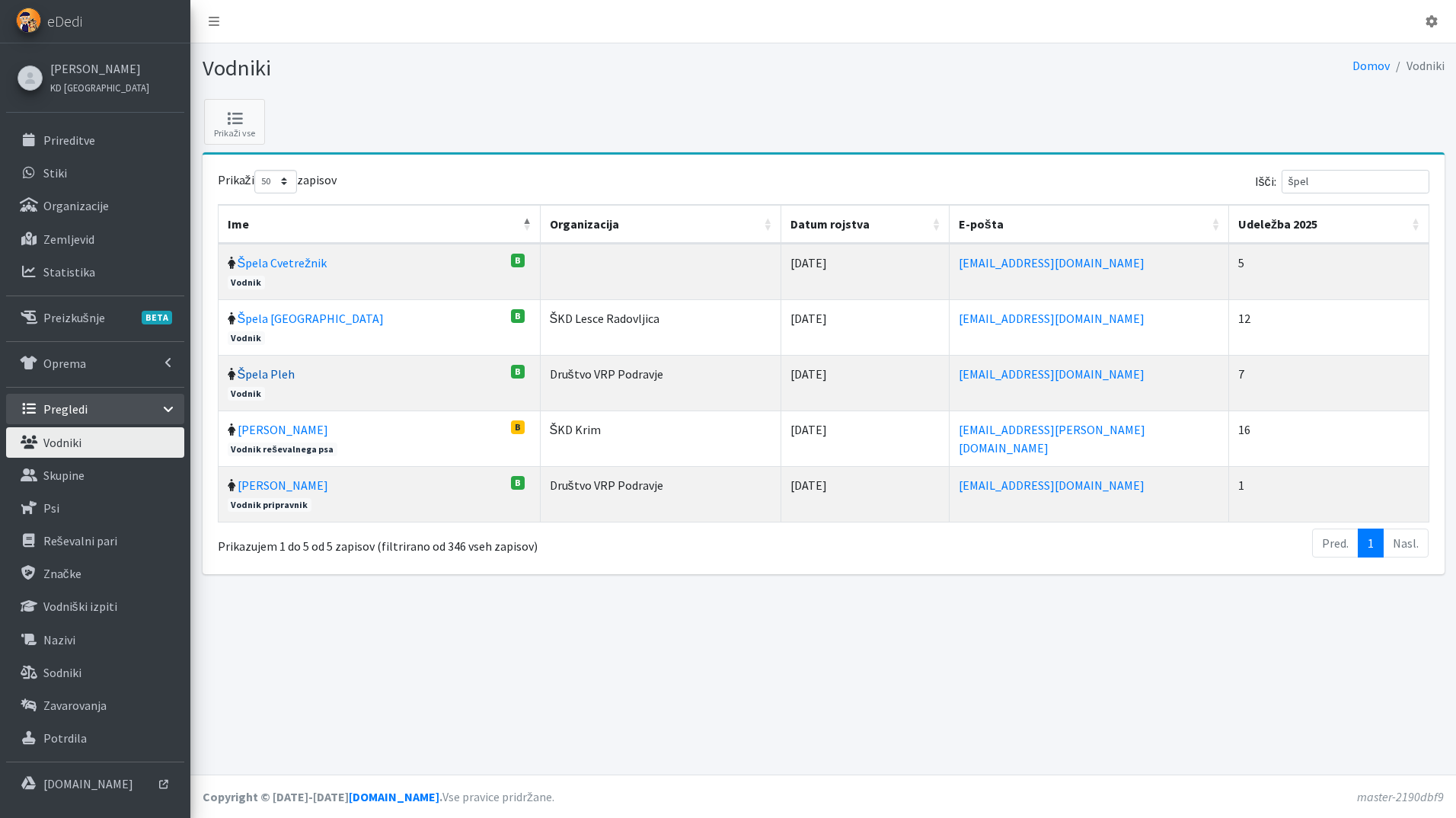
click at [270, 376] on link "Špela Pleh" at bounding box center [266, 374] width 58 height 16
drag, startPoint x: 1293, startPoint y: 180, endPoint x: 1229, endPoint y: 172, distance: 64.5
click at [1239, 173] on div "Išči: špel" at bounding box center [1129, 184] width 600 height 30
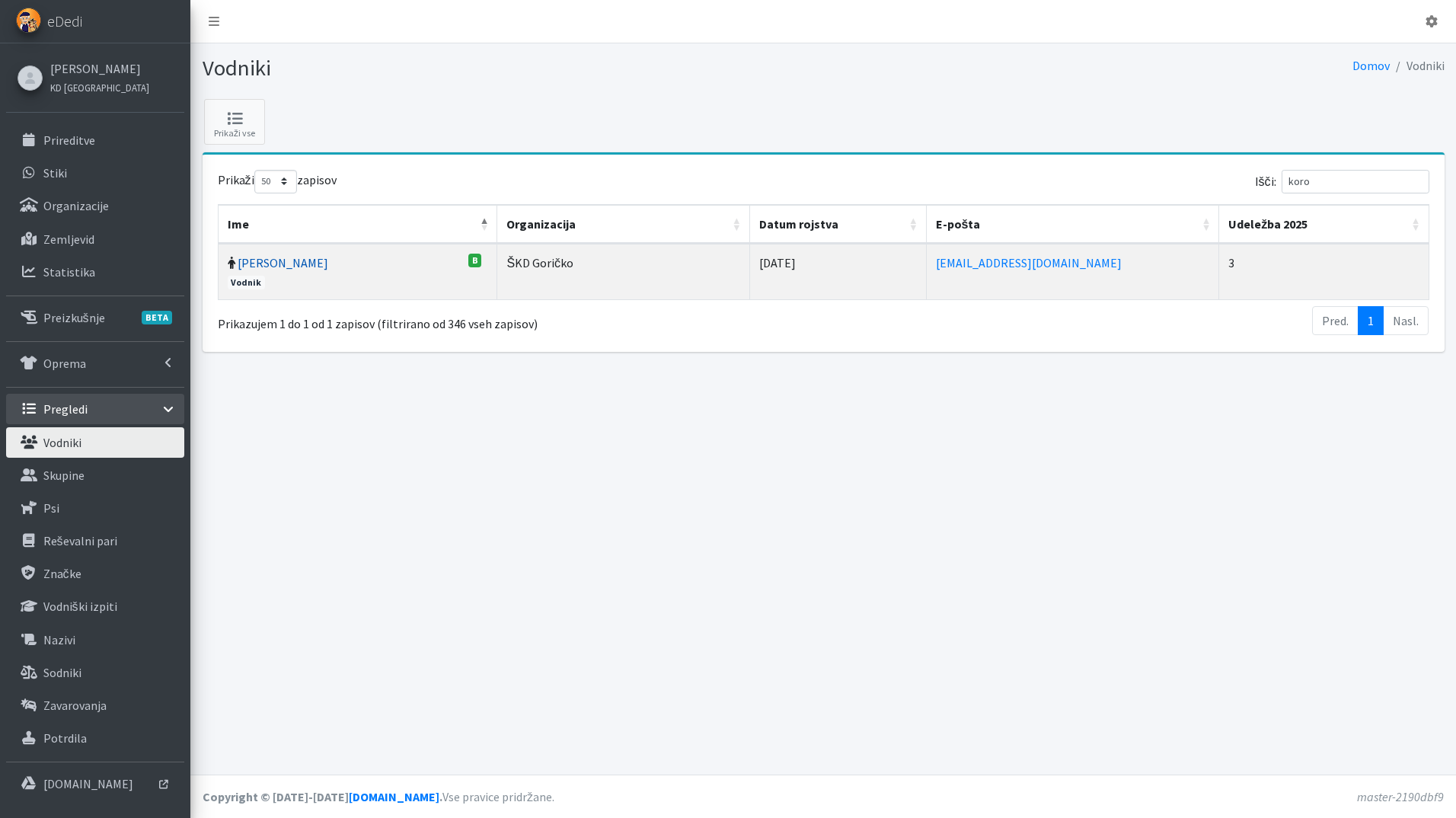
click at [286, 268] on link "Rajko Korošak" at bounding box center [283, 263] width 90 height 16
click at [1332, 186] on input "koro" at bounding box center [1356, 181] width 148 height 23
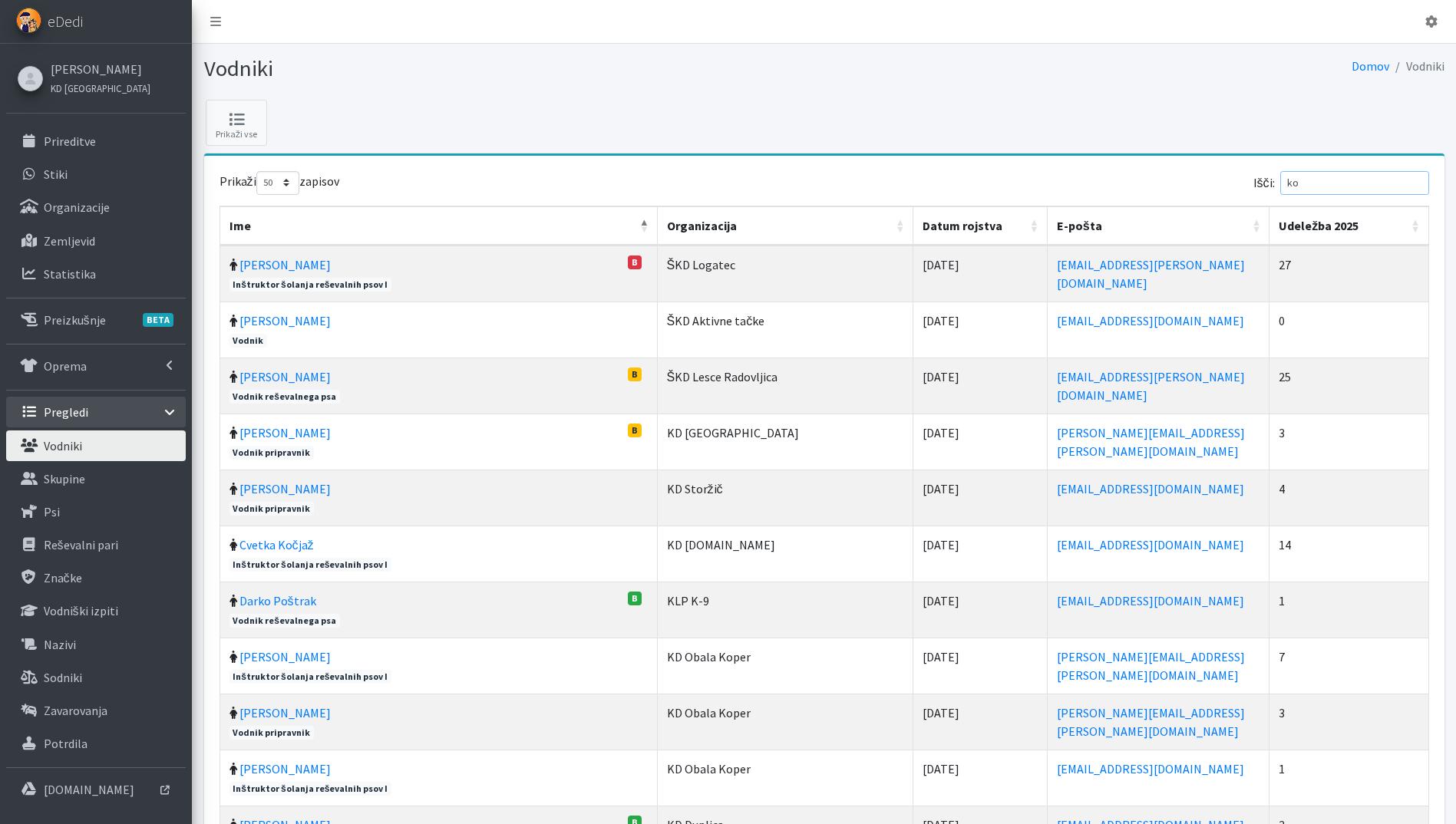
type input "k"
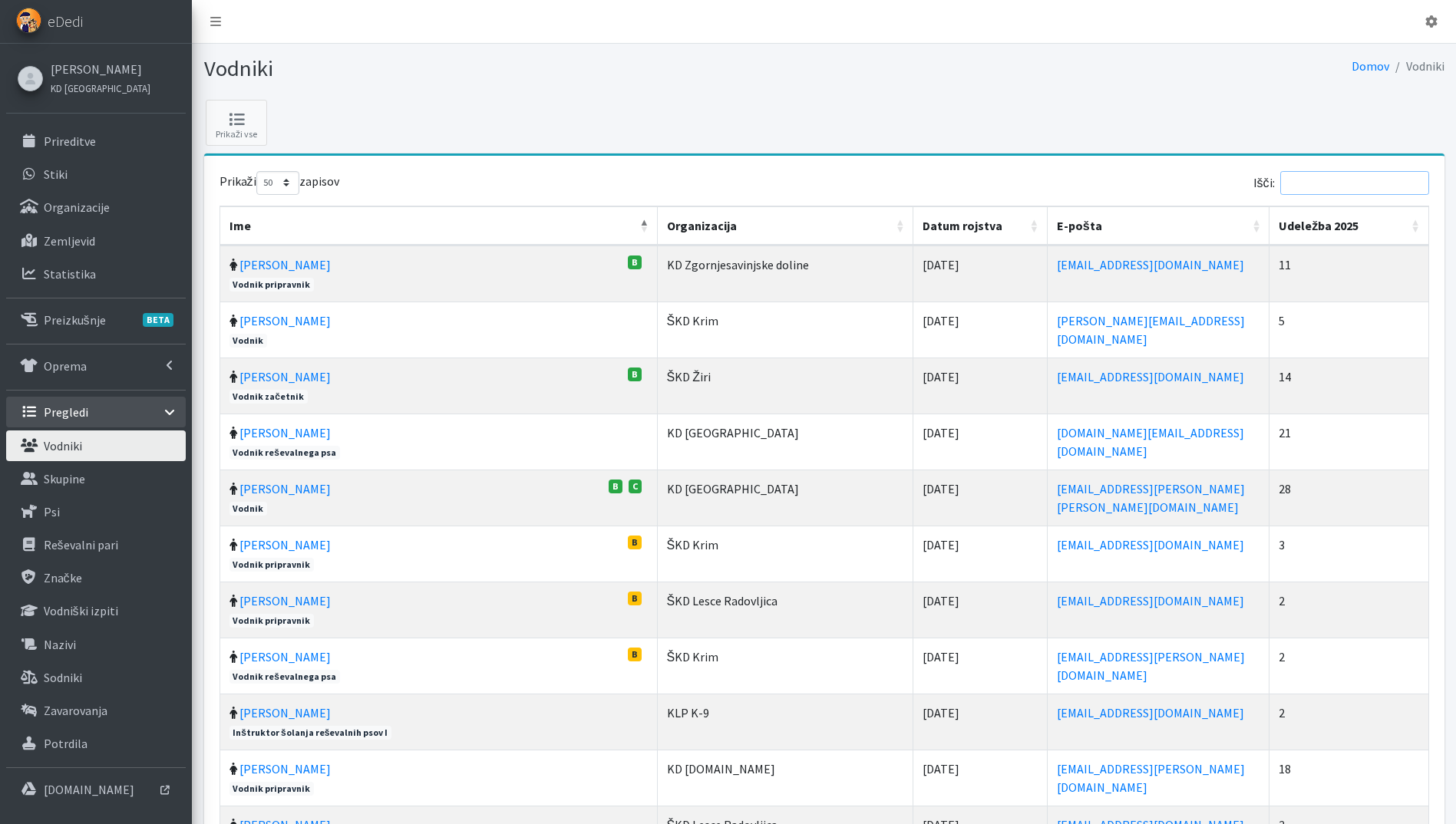
click at [1399, 188] on input "Išči:" at bounding box center [1354, 182] width 149 height 24
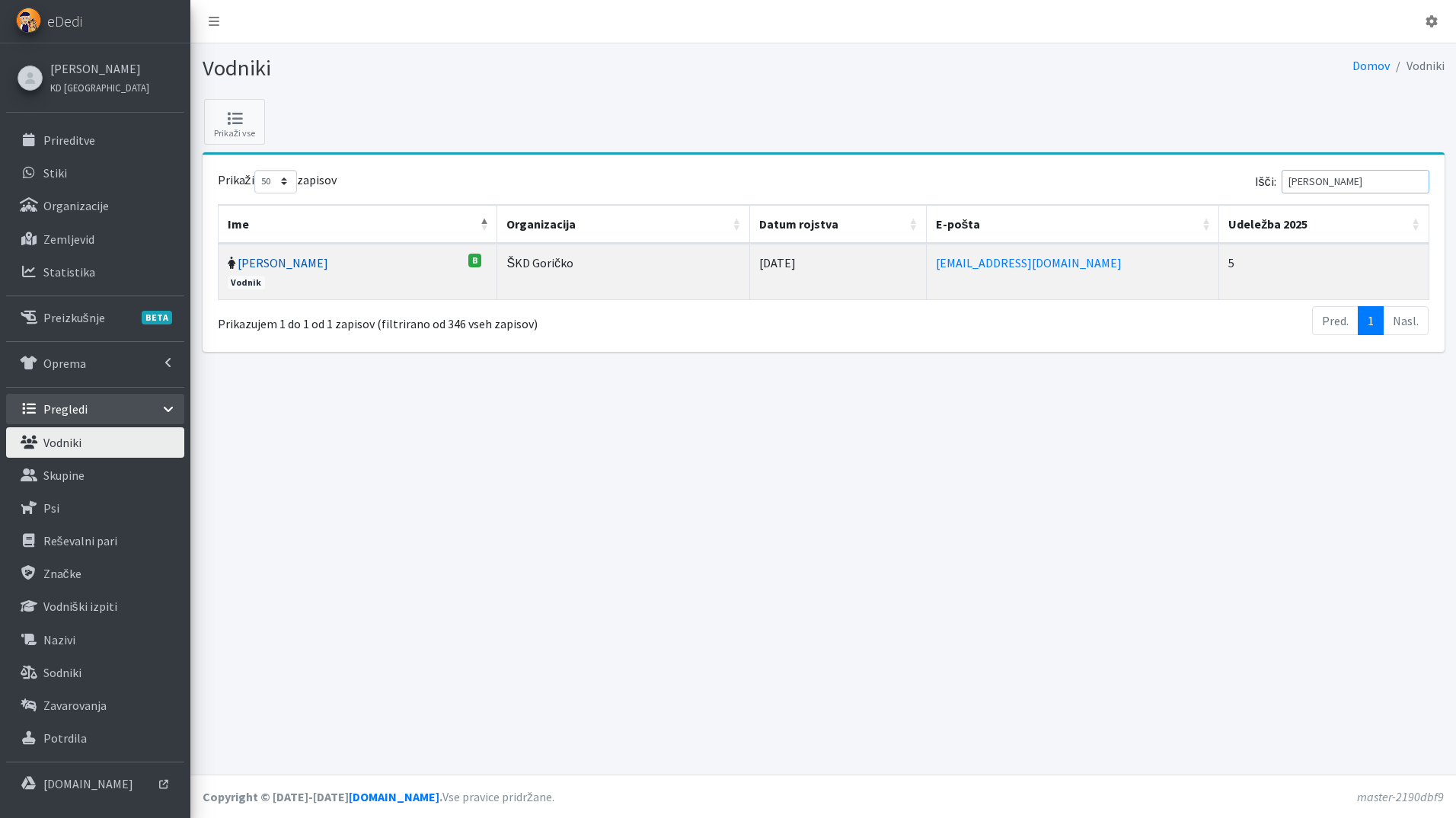
type input "ivana"
click at [282, 268] on link "Ivana Ernišová" at bounding box center [283, 263] width 90 height 16
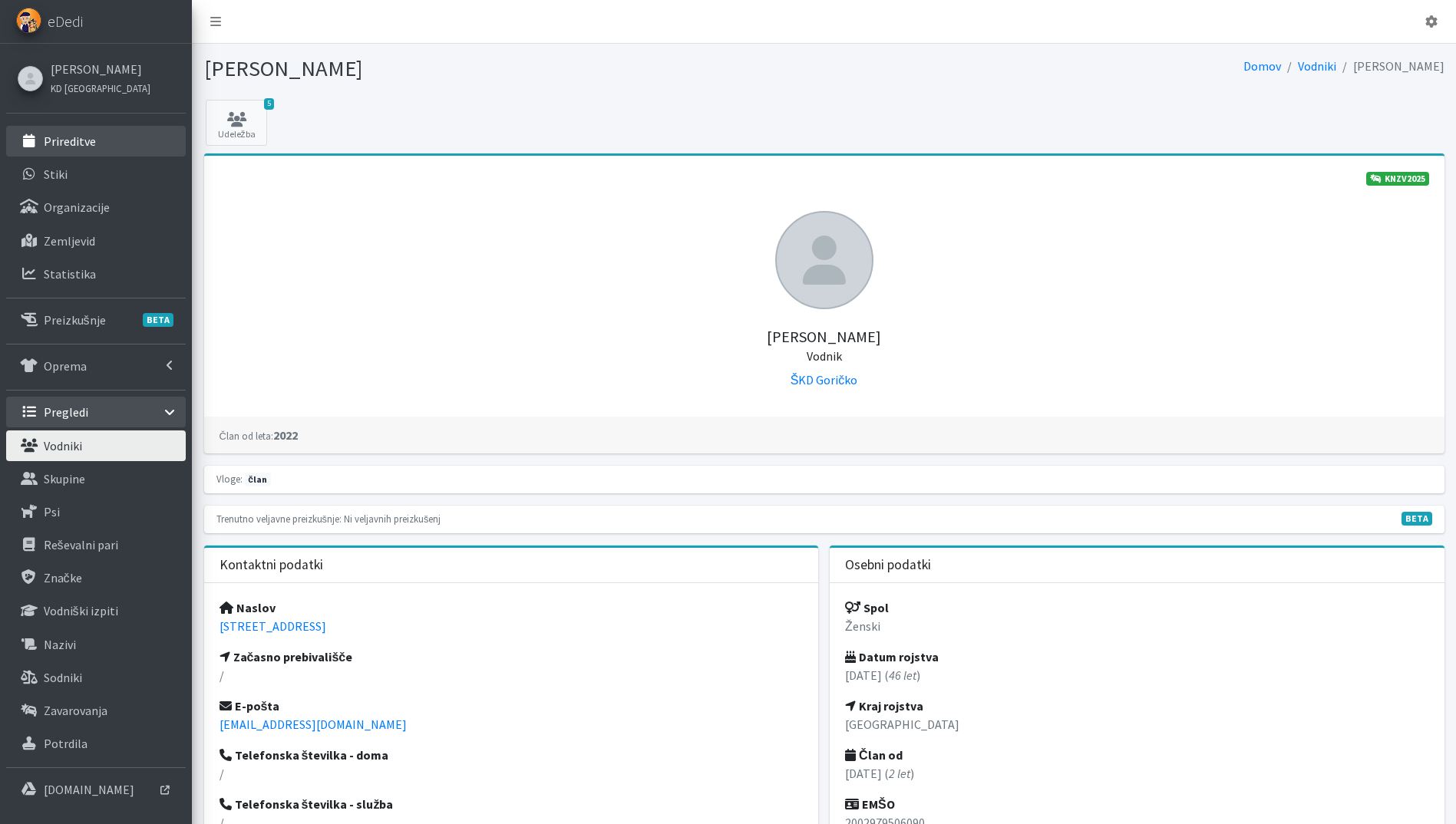
click at [72, 139] on p "Prireditve" at bounding box center [70, 141] width 53 height 16
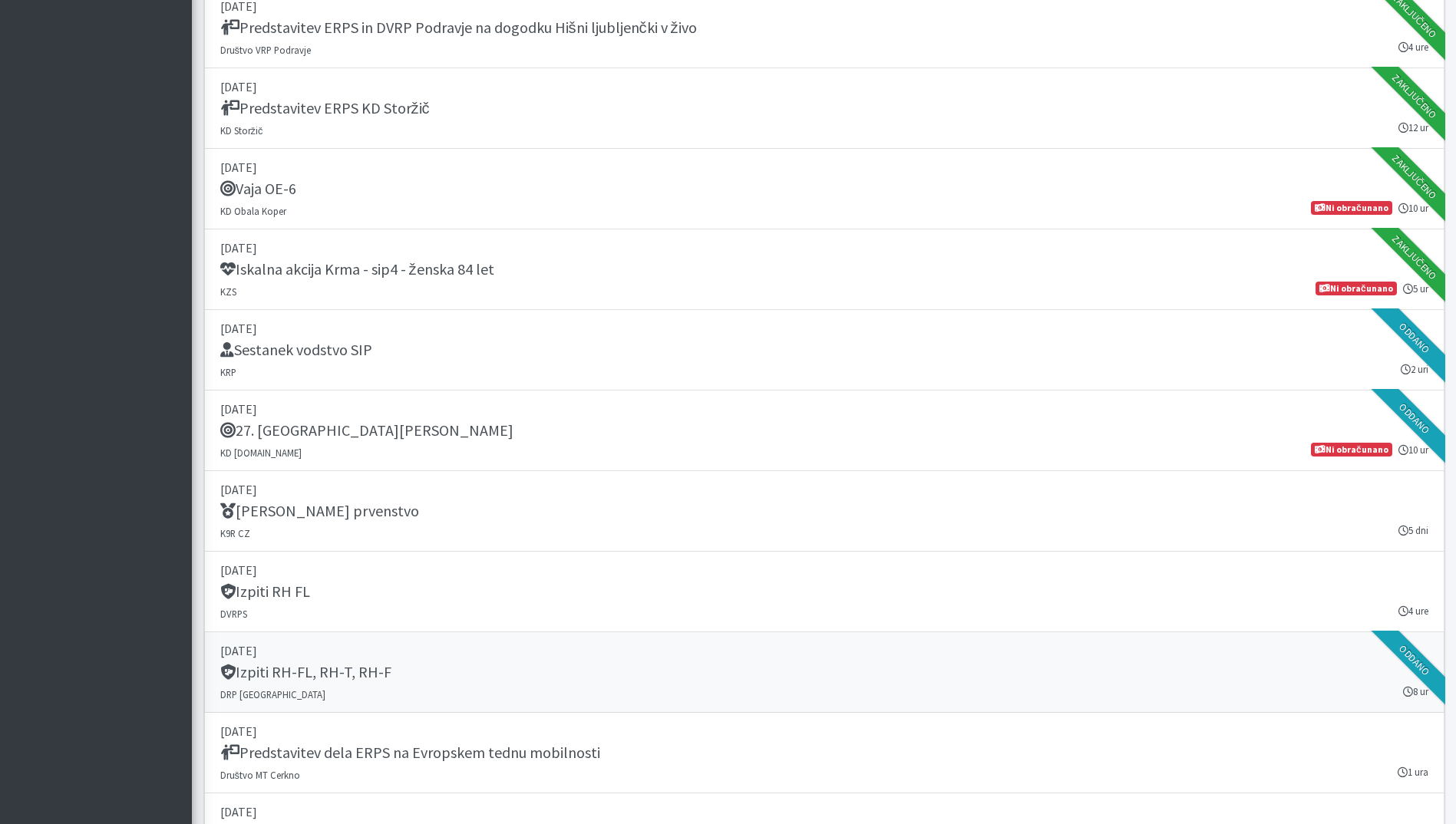
scroll to position [2302, 0]
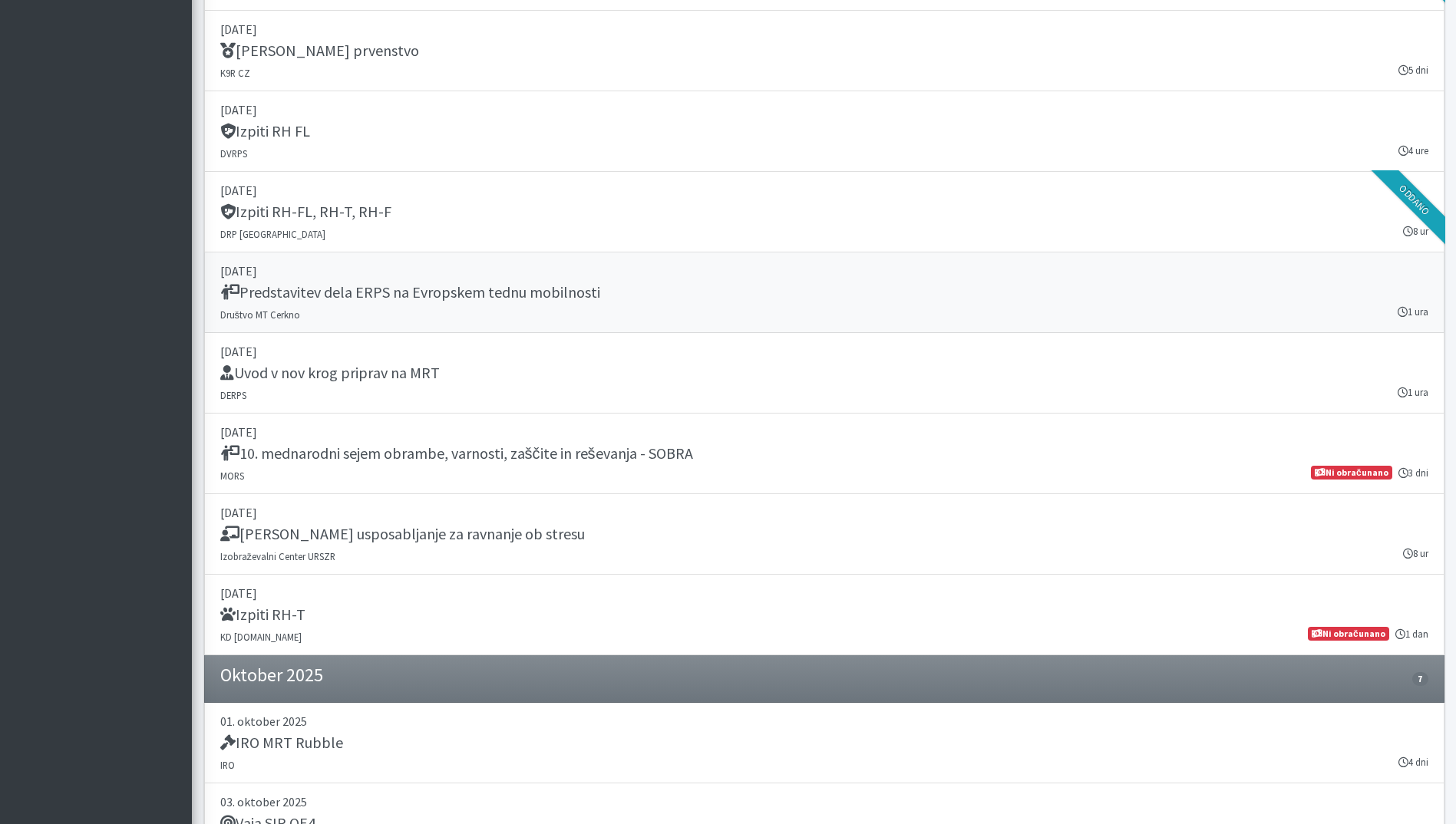
click at [344, 289] on h5 "Predstavitev dela ERPS na Evropskem tednu mobilnosti" at bounding box center [410, 292] width 380 height 18
click at [470, 131] on div "Izpiti RH FL" at bounding box center [823, 132] width 1208 height 22
click at [408, 463] on div "10. mednarodni sejem obrambe, varnosti, zaščite in reševanja - SOBRA" at bounding box center [823, 454] width 1208 height 22
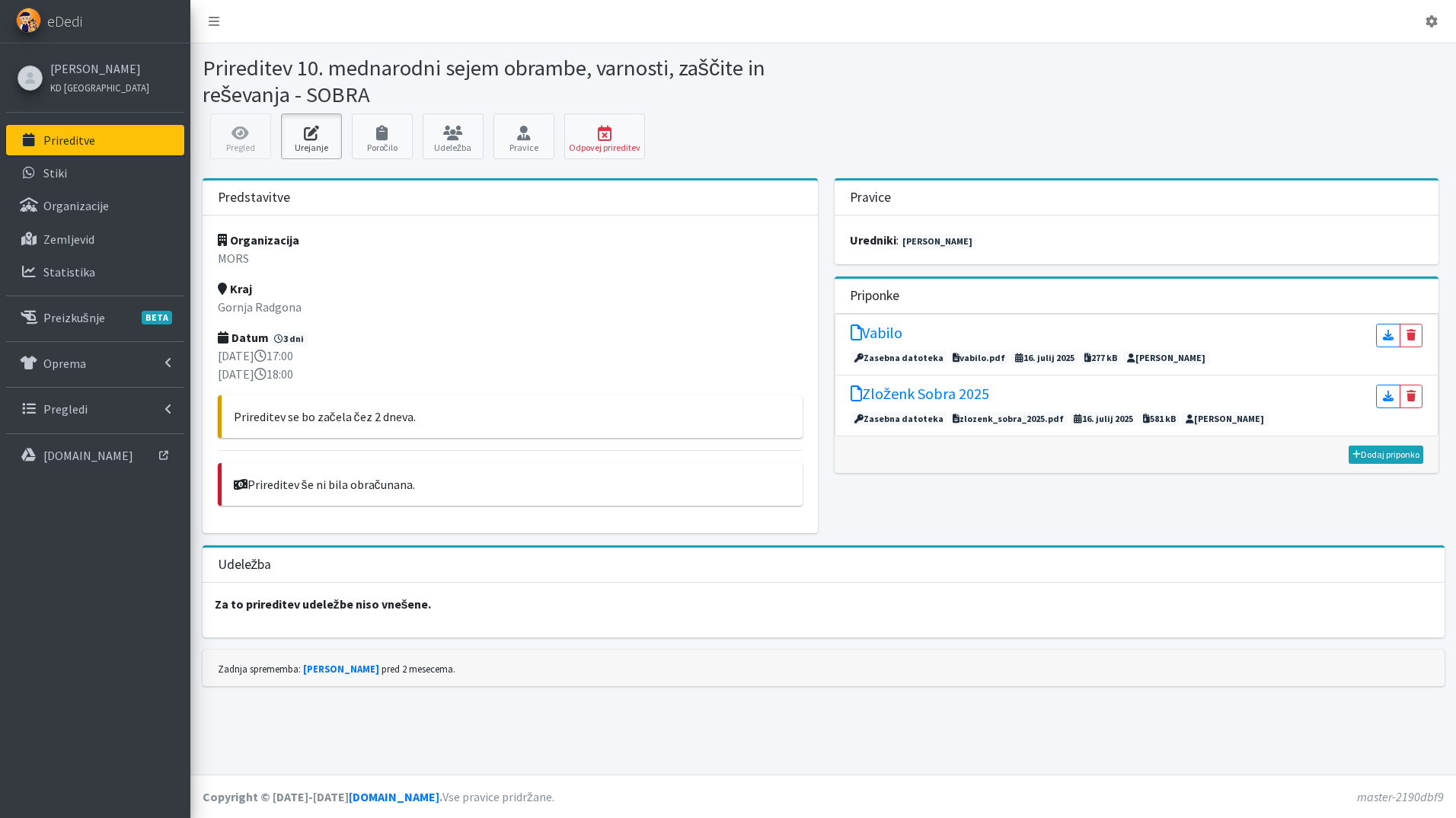
click at [313, 131] on icon at bounding box center [312, 134] width 52 height 16
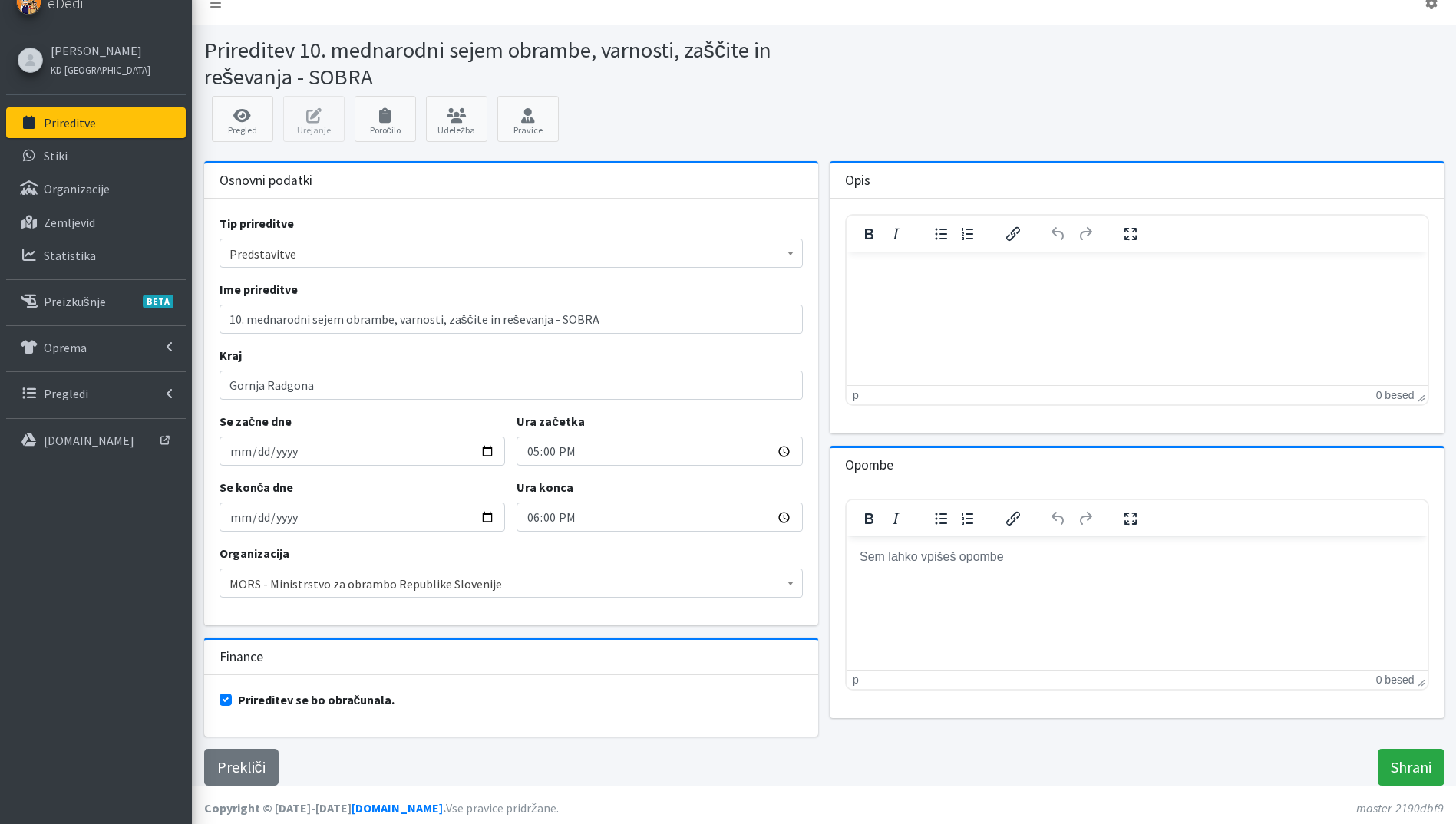
scroll to position [24, 0]
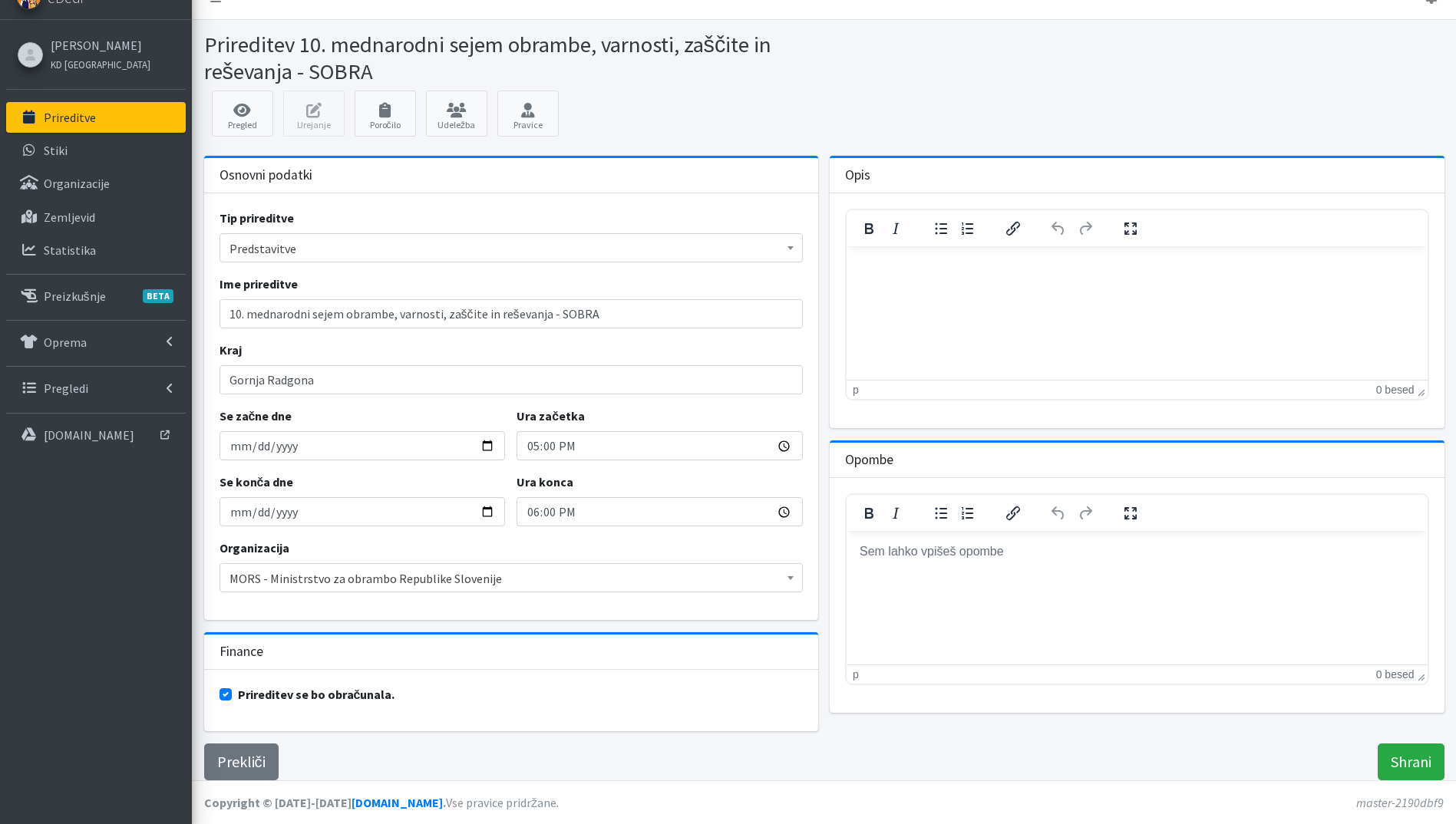
click at [939, 556] on body "Rich Text Area" at bounding box center [1136, 551] width 556 height 17
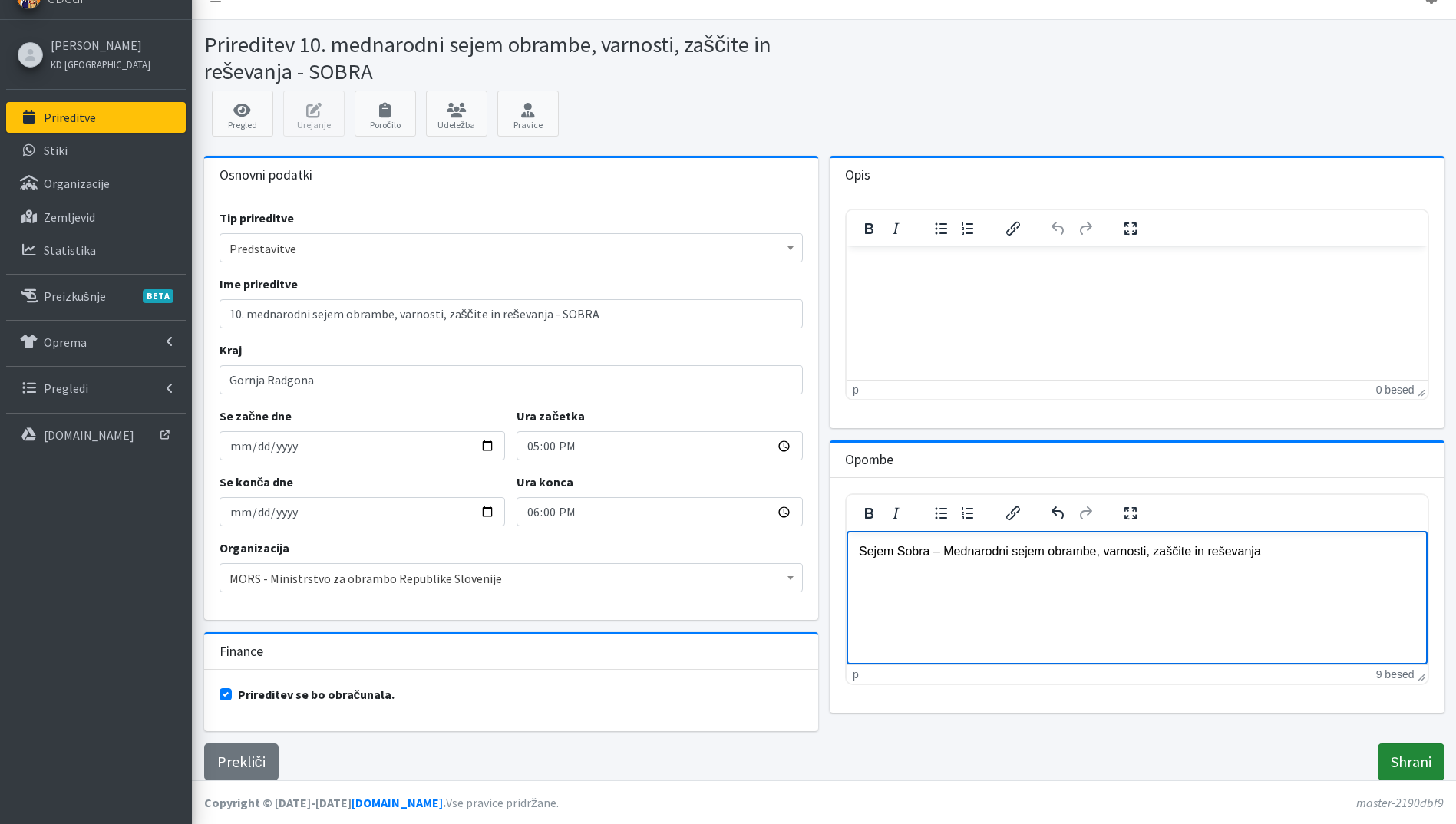
click at [1419, 760] on input "Shrani" at bounding box center [1411, 762] width 67 height 37
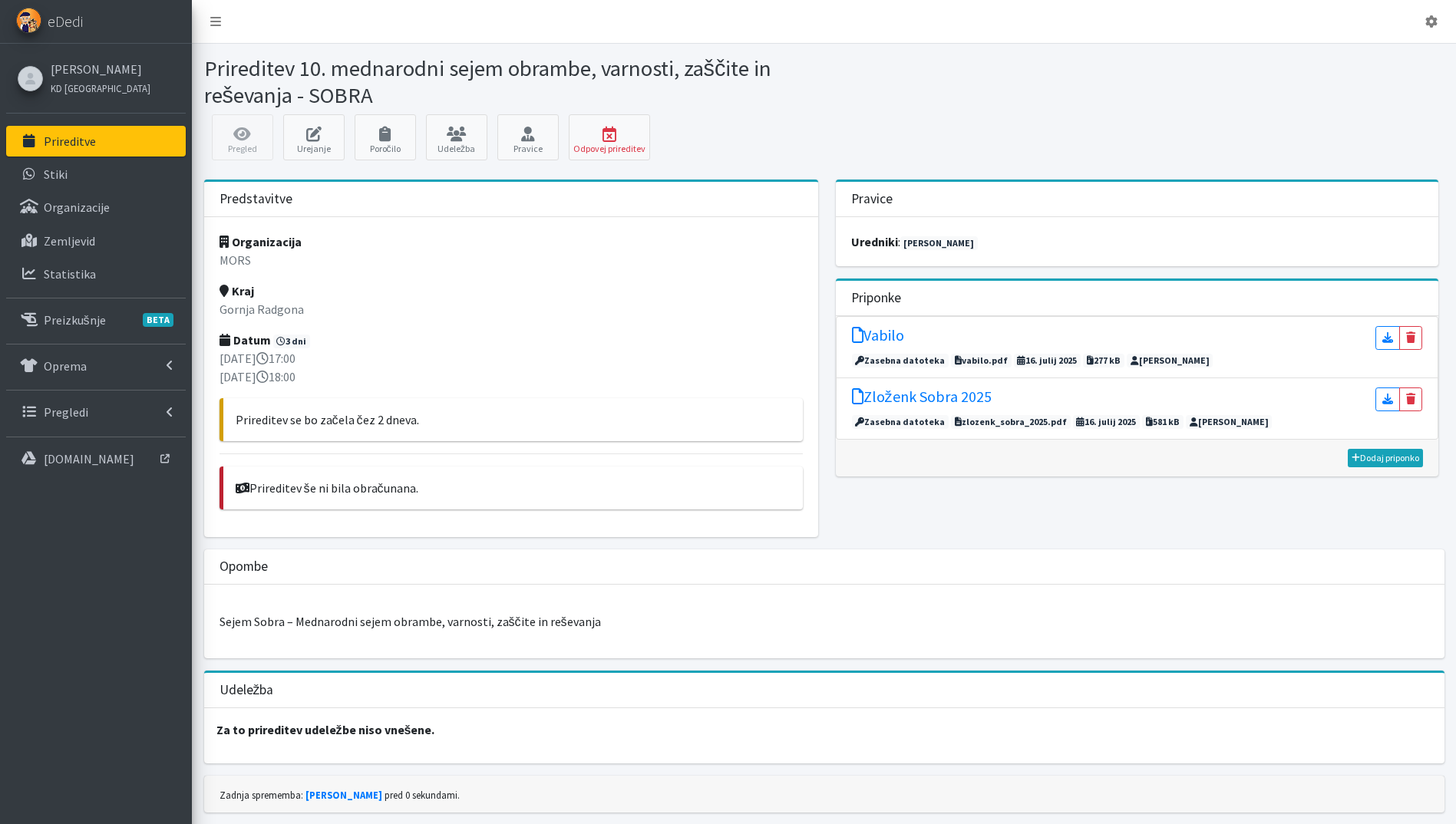
scroll to position [45, 0]
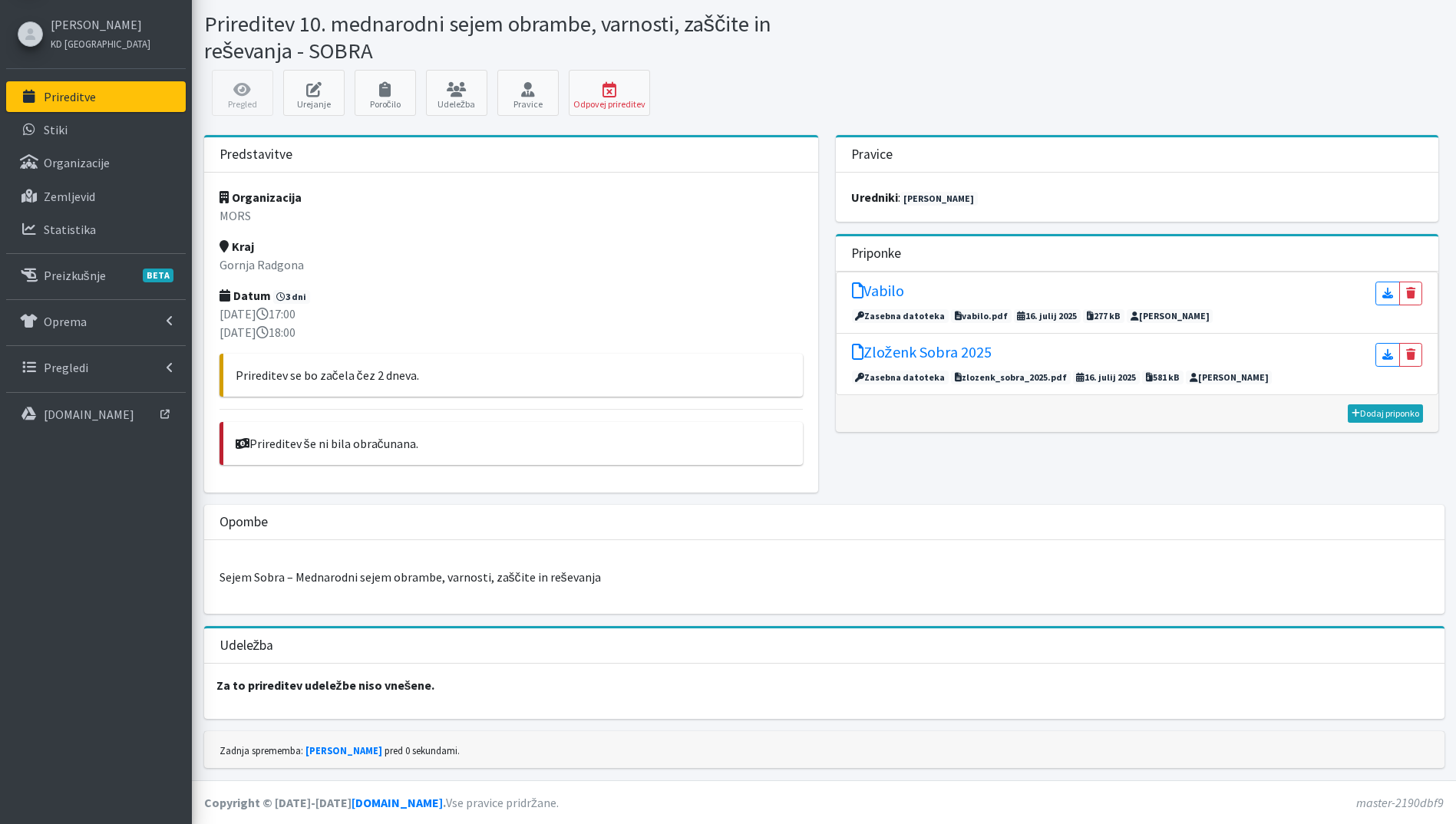
click at [443, 577] on p "Sejem Sobra – Mednarodni sejem obrambe, varnosti, zaščite in reševanja" at bounding box center [824, 576] width 1210 height 18
drag, startPoint x: 313, startPoint y: 92, endPoint x: 490, endPoint y: 192, distance: 203.3
click at [313, 92] on icon at bounding box center [315, 90] width 53 height 16
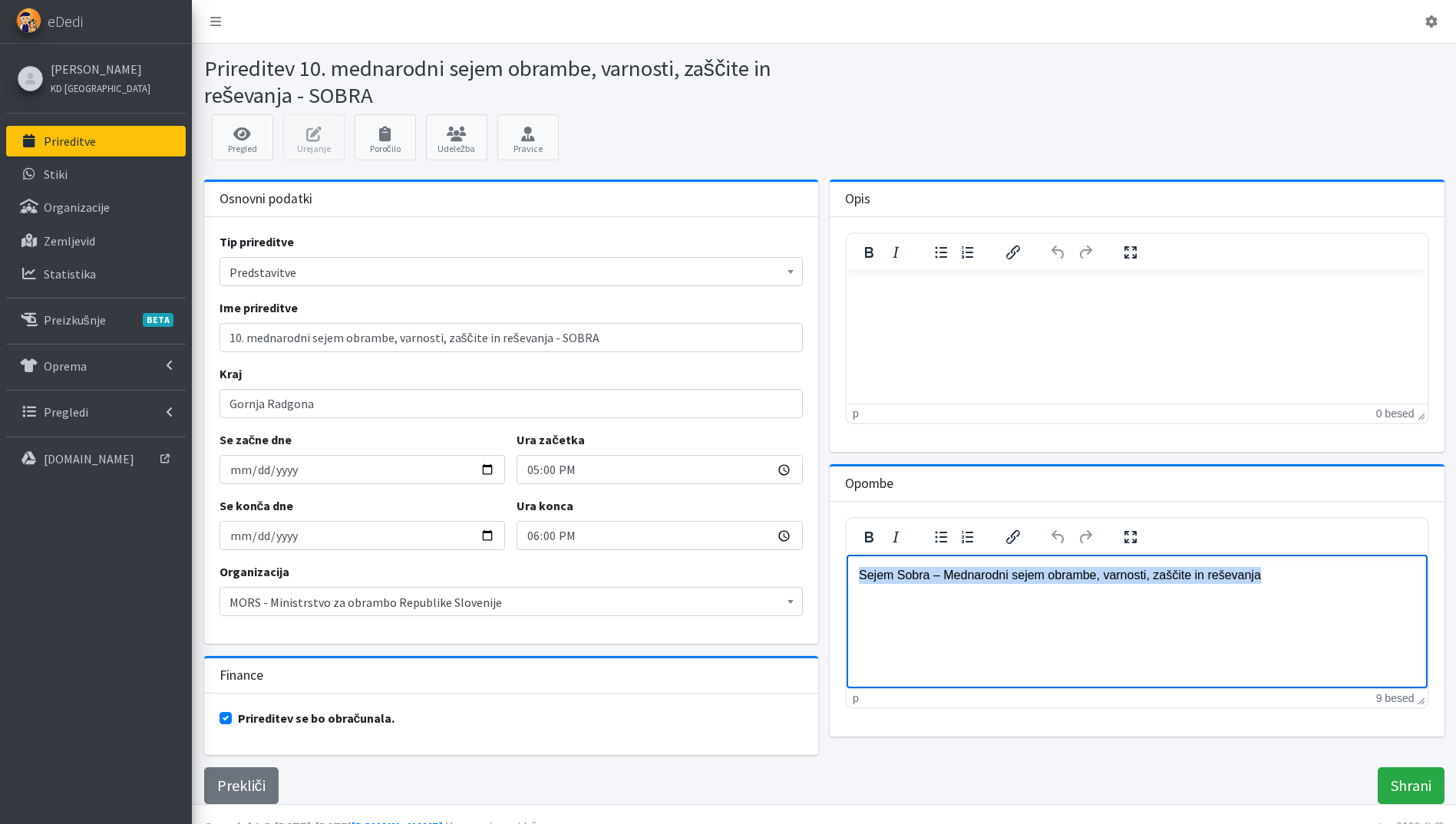
drag, startPoint x: 1278, startPoint y: 575, endPoint x: 546, endPoint y: 544, distance: 732.7
click at [846, 554] on html "Sejem Sobra – Mednarodni sejem obrambe, varnosti, zaščite in reševanja" at bounding box center [1136, 574] width 581 height 41
click at [1022, 526] on button "Vstavi/uredi povezavo" at bounding box center [1014, 537] width 26 height 22
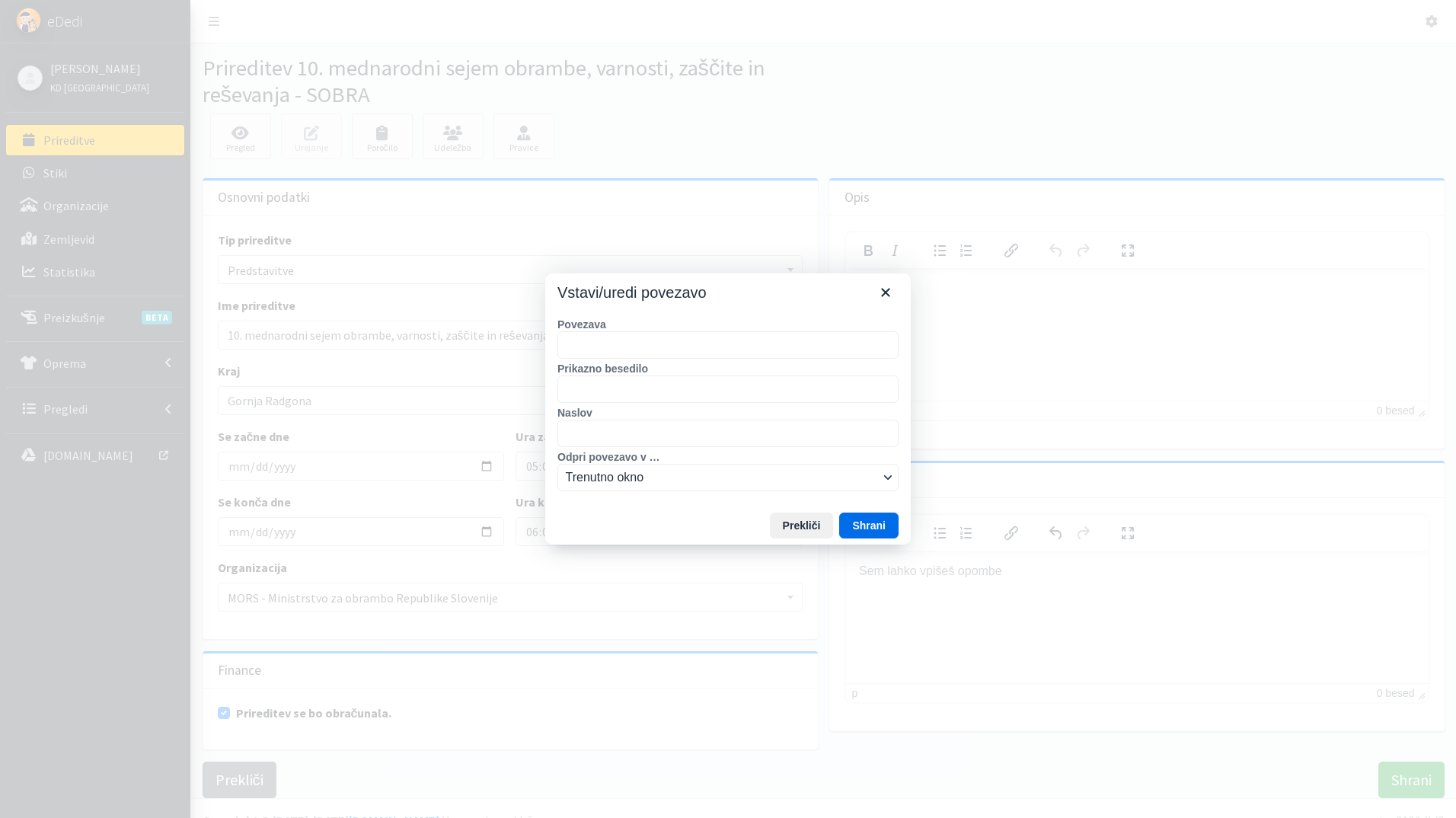
click at [688, 346] on input "Povezava" at bounding box center [728, 345] width 342 height 28
type input "Sejem Sobra – Mednarodni sejem obrambe, varnosti, zaščite in reševanja"
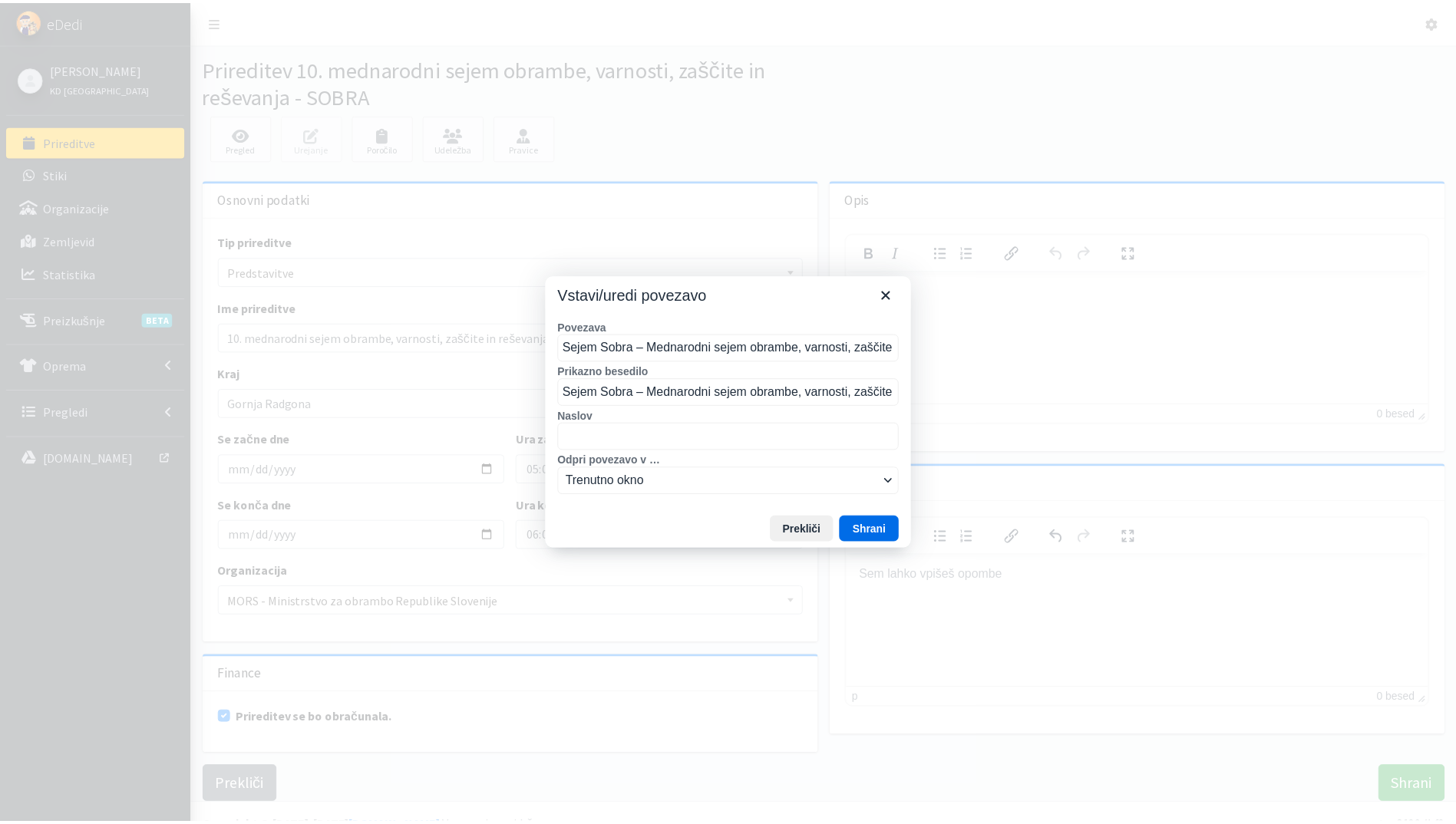
scroll to position [0, 59]
type input "Sejem Sobra – Mednarodni sejem obrambe, varnosti, zaščite in reševanja"
click at [809, 534] on button "Prekliči" at bounding box center [809, 530] width 65 height 26
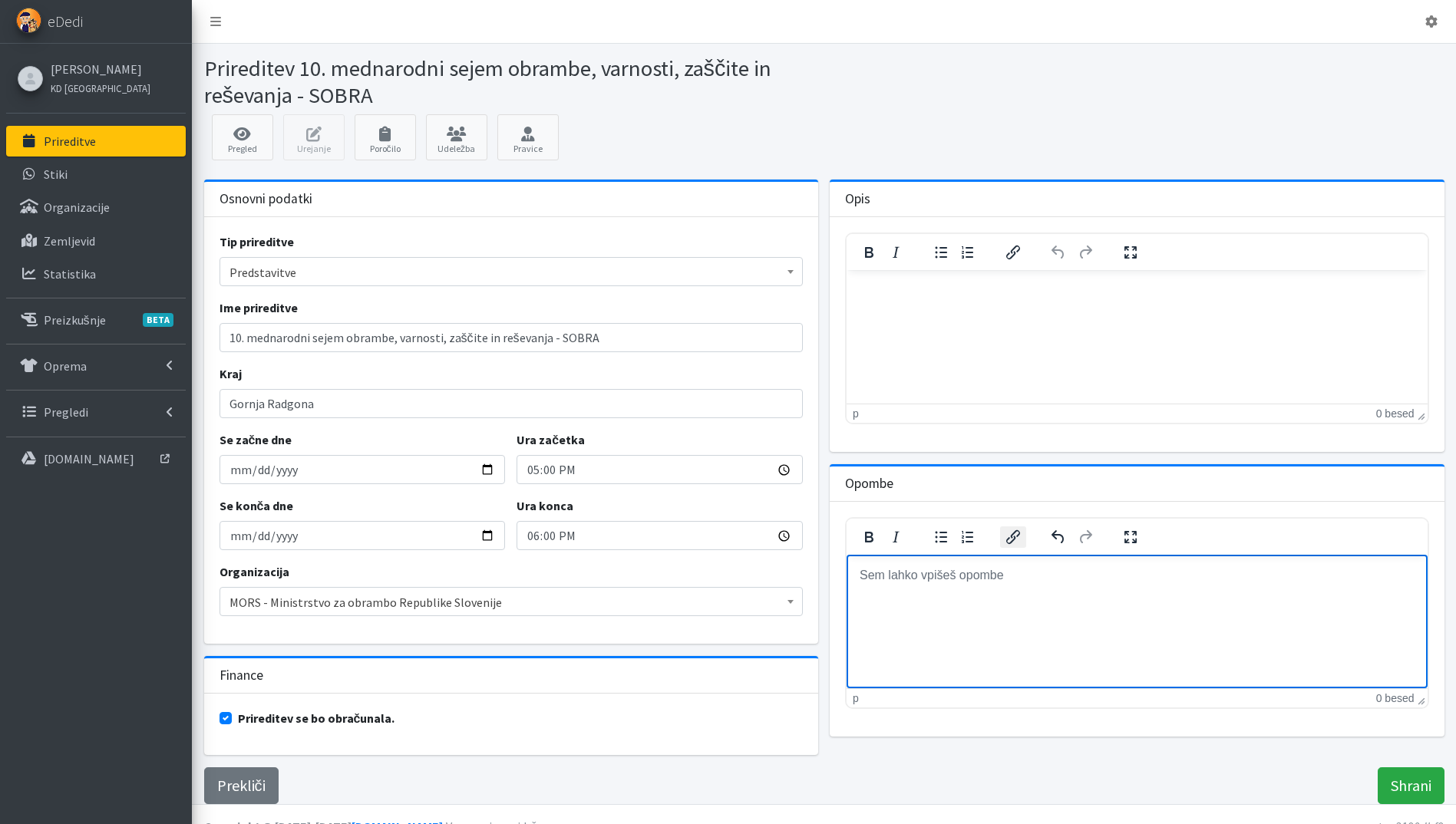
click at [1007, 540] on icon "Vstavi/uredi povezavo" at bounding box center [1014, 537] width 14 height 14
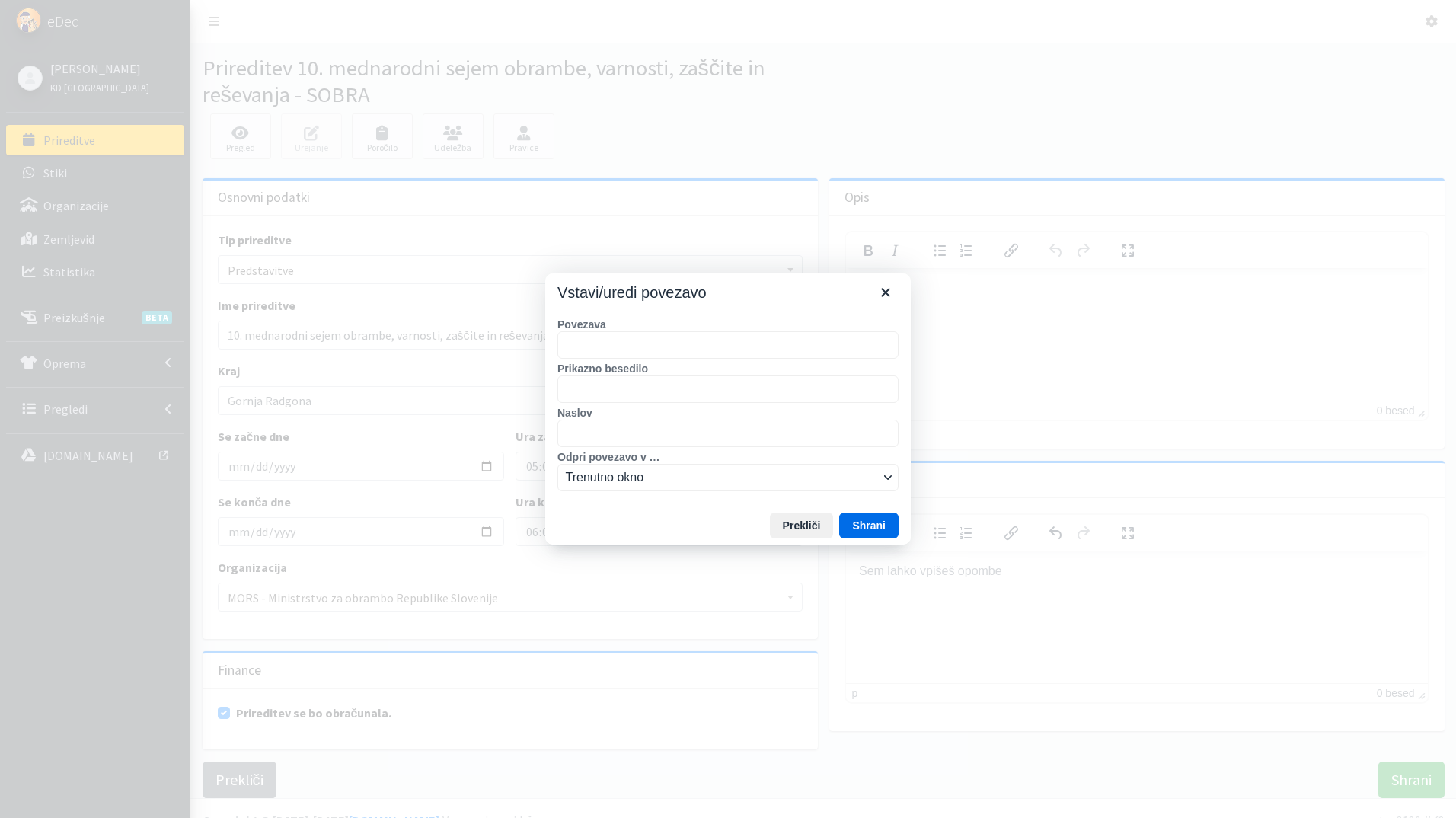
click at [630, 342] on input "Povezava" at bounding box center [728, 345] width 342 height 28
type input "https://www.sejem-sobra.si/"
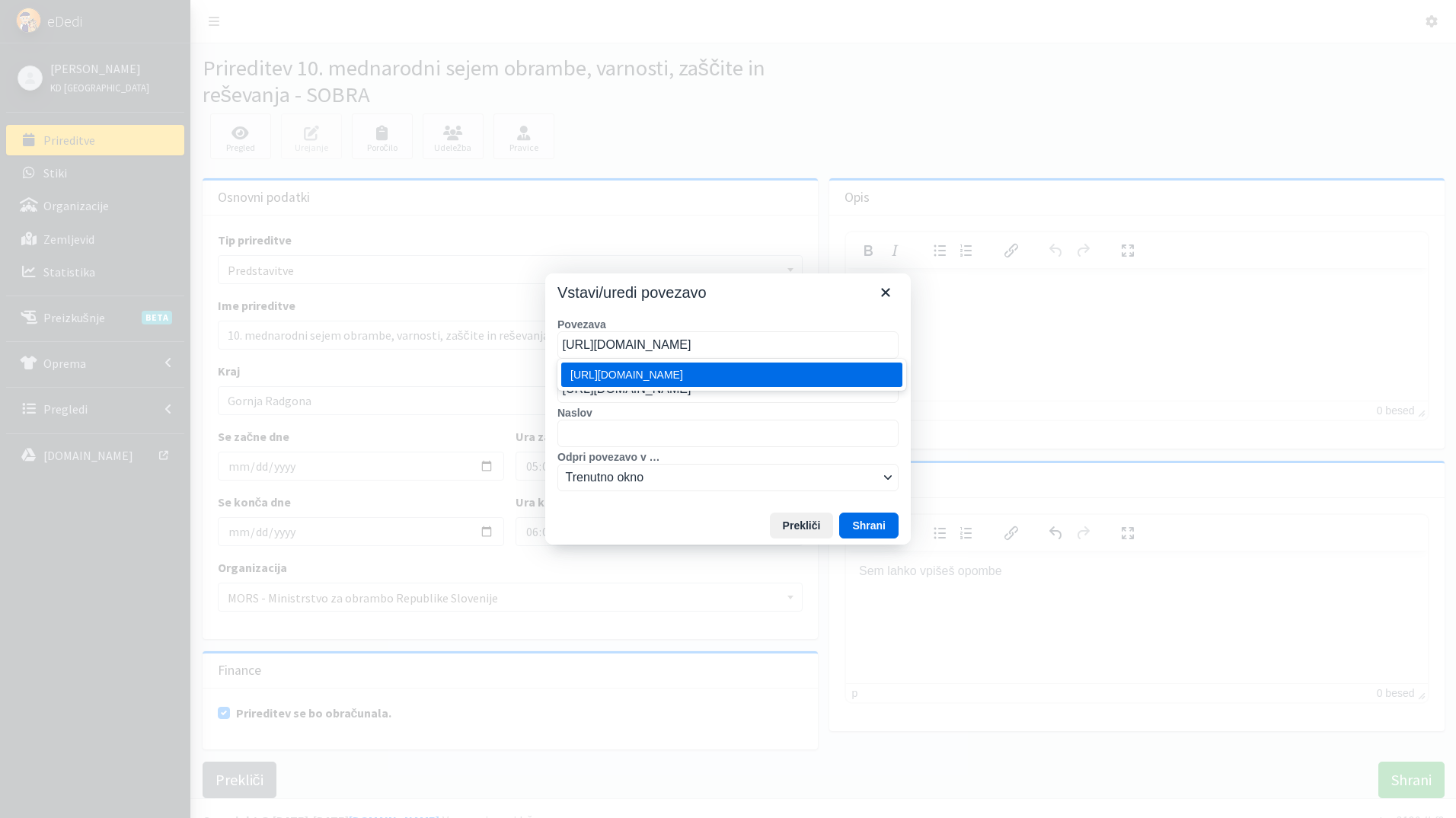
type input "https://www.sejem-sobra.si/"
click at [645, 436] on input "Naslov" at bounding box center [728, 434] width 342 height 28
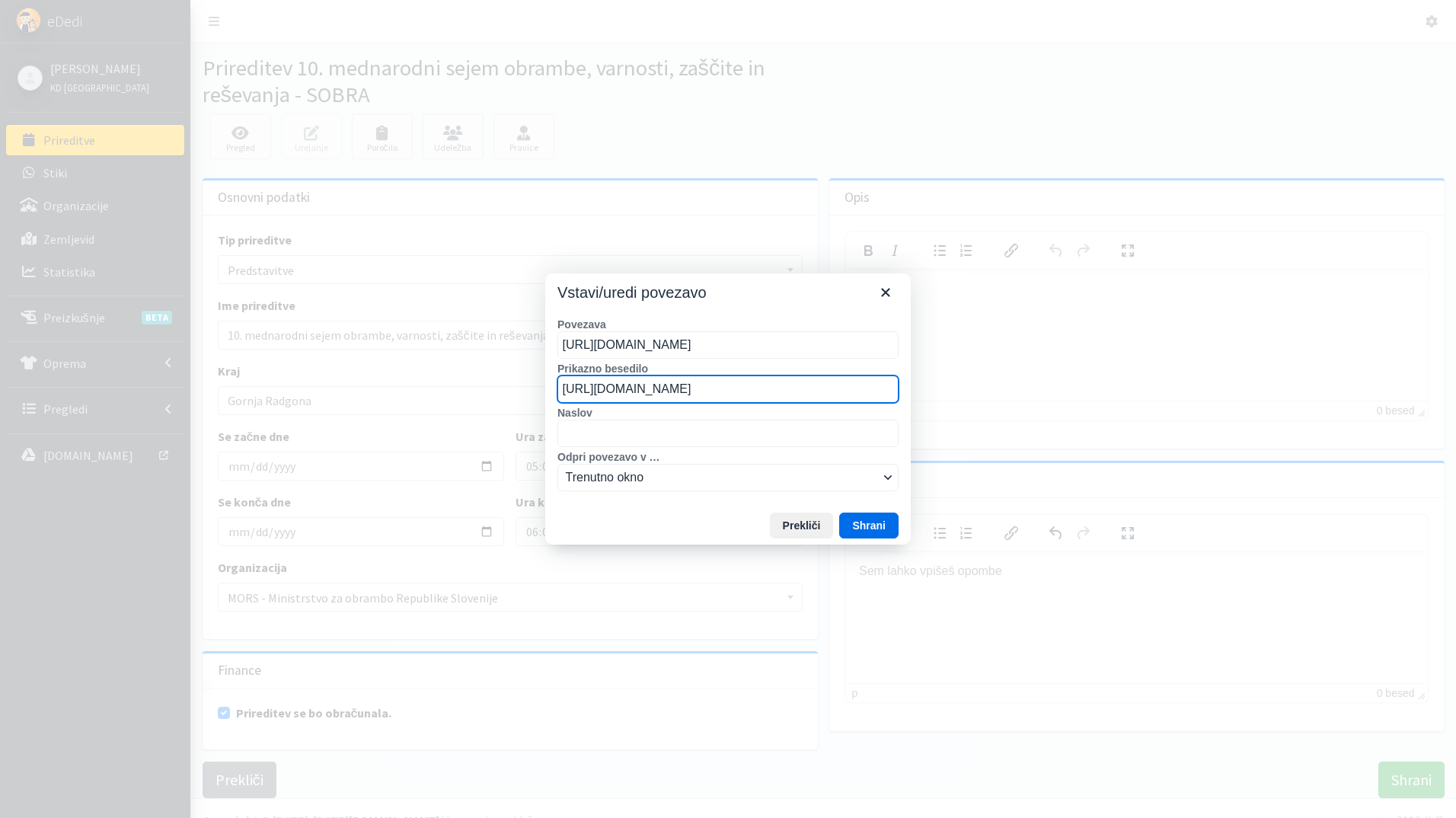
drag, startPoint x: 726, startPoint y: 389, endPoint x: 375, endPoint y: 389, distance: 351.0
click at [375, 389] on div "Vstavi/uredi povezavo Povezava https://www.sejem-sobra.si/ Prikazno besedilo ht…" at bounding box center [728, 409] width 1456 height 818
type input "Sejem Sobra 2025"
click at [878, 515] on button "Shrani" at bounding box center [869, 526] width 59 height 26
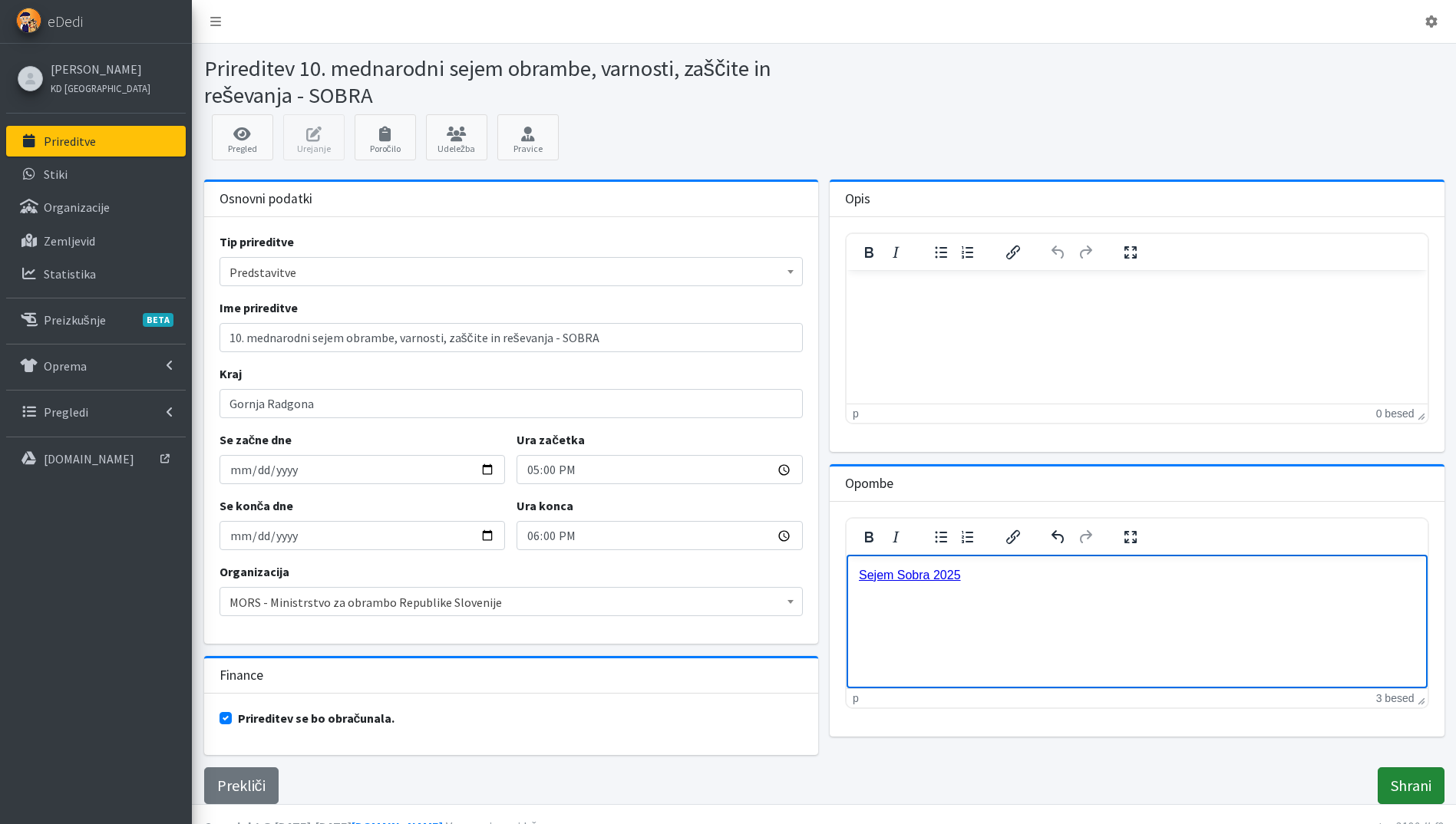
click at [1404, 785] on input "Shrani" at bounding box center [1411, 785] width 67 height 37
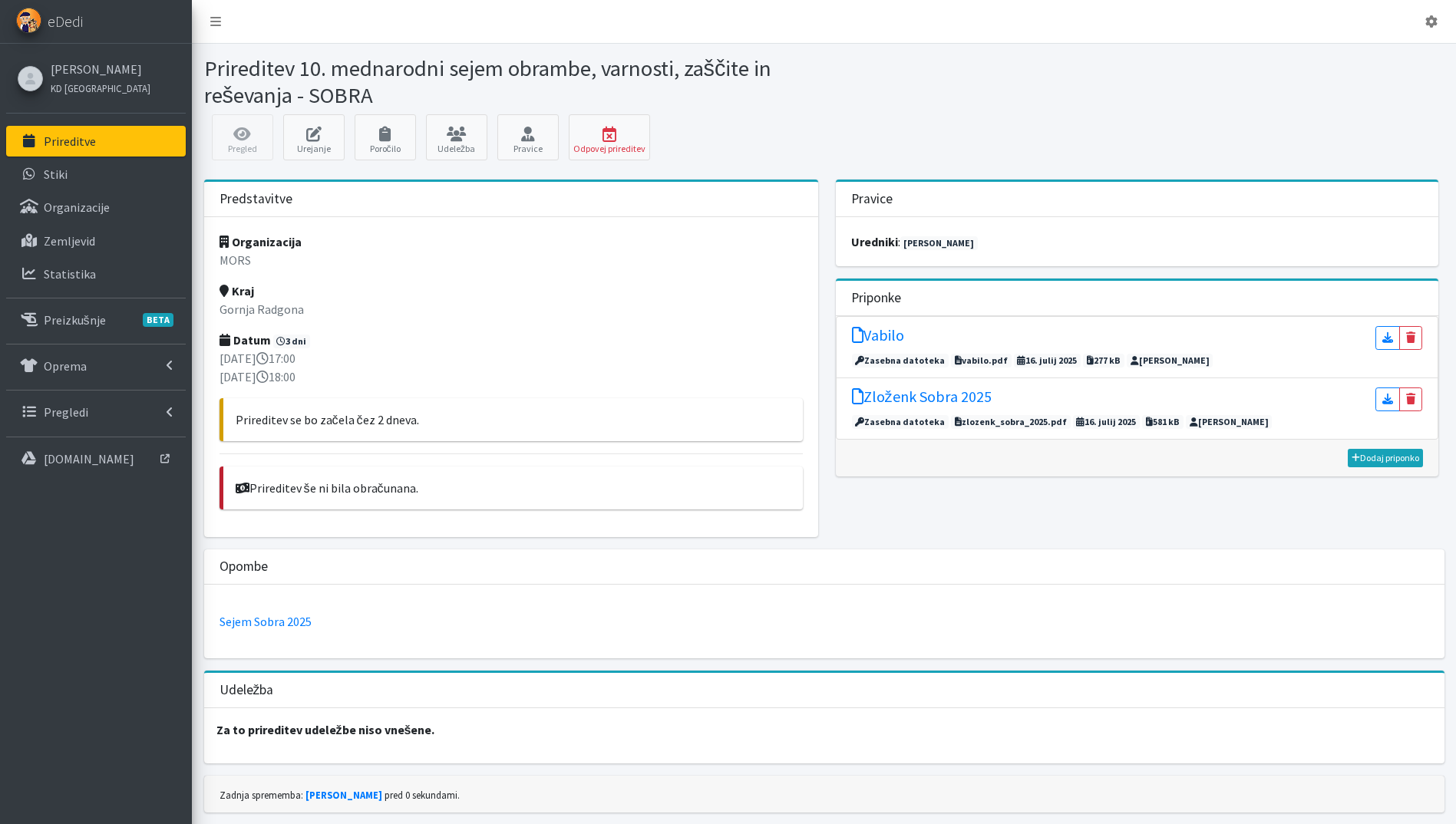
click at [134, 150] on link "Prireditve" at bounding box center [95, 141] width 180 height 31
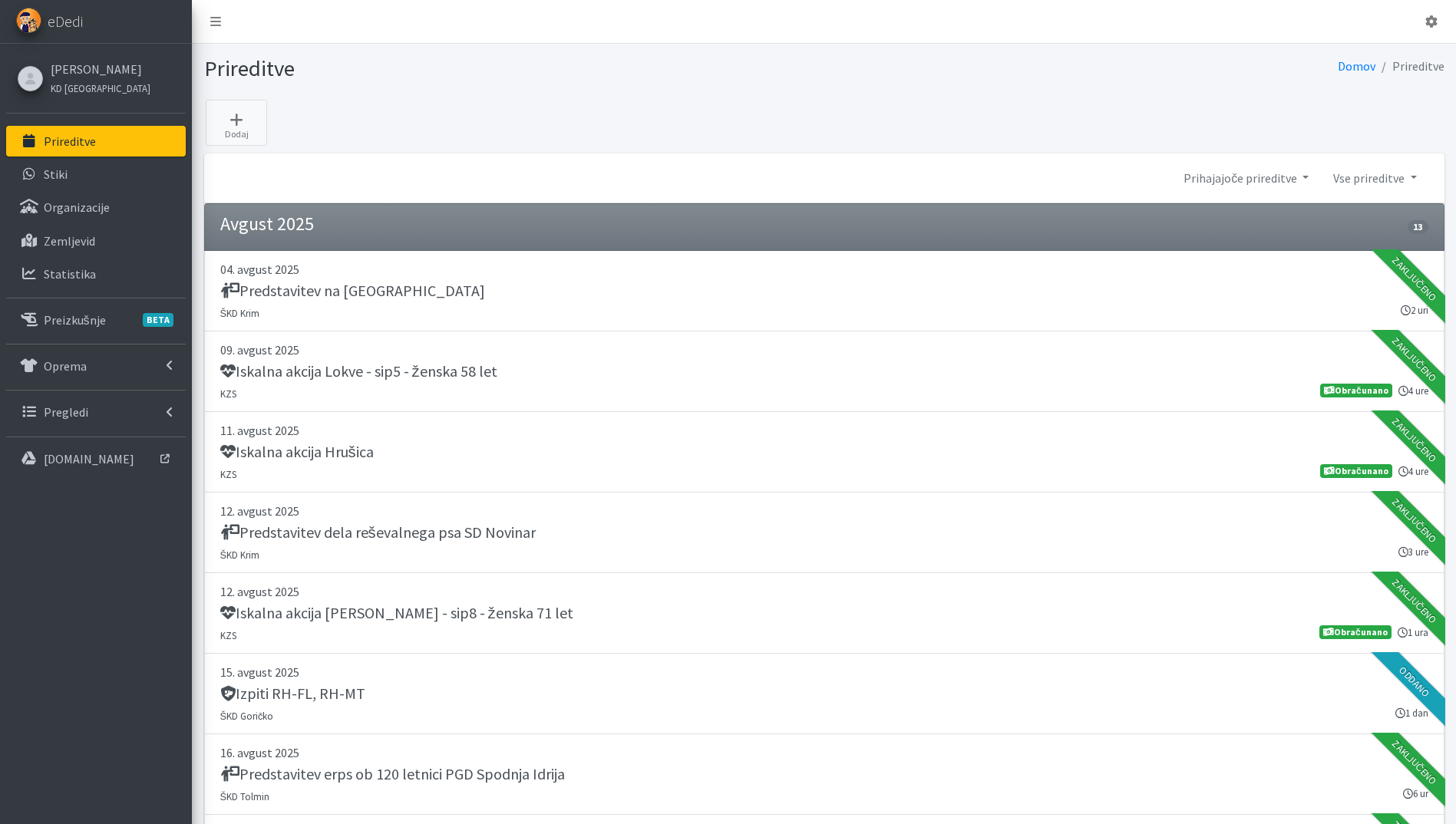
click at [84, 138] on p "Prireditve" at bounding box center [70, 141] width 53 height 16
drag, startPoint x: 102, startPoint y: 147, endPoint x: 163, endPoint y: 93, distance: 81.5
click at [102, 147] on link "Prireditve" at bounding box center [95, 141] width 180 height 31
